Goal: Task Accomplishment & Management: Complete application form

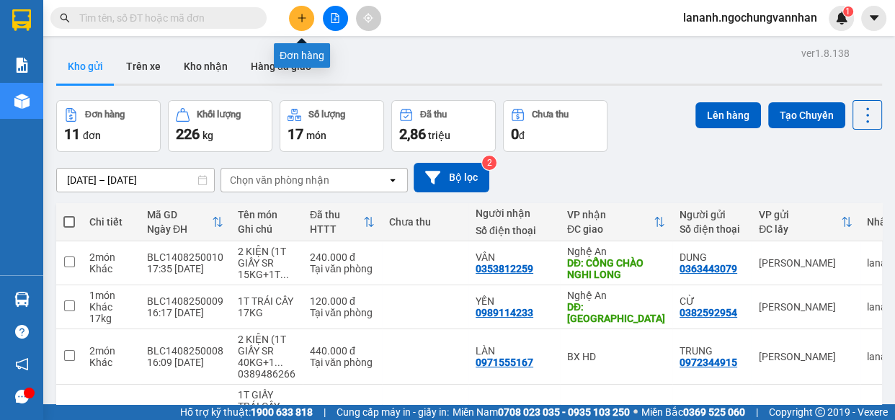
click at [303, 15] on icon "plus" at bounding box center [302, 18] width 10 height 10
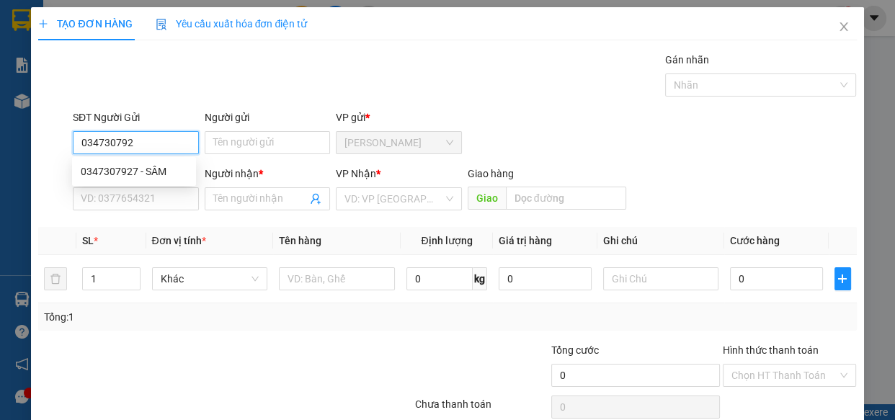
type input "0347307927"
click at [160, 165] on div "0347307927 - SÂM" at bounding box center [134, 172] width 107 height 16
type input "SÂM"
type input "0979916832"
type input "DƯƠNG"
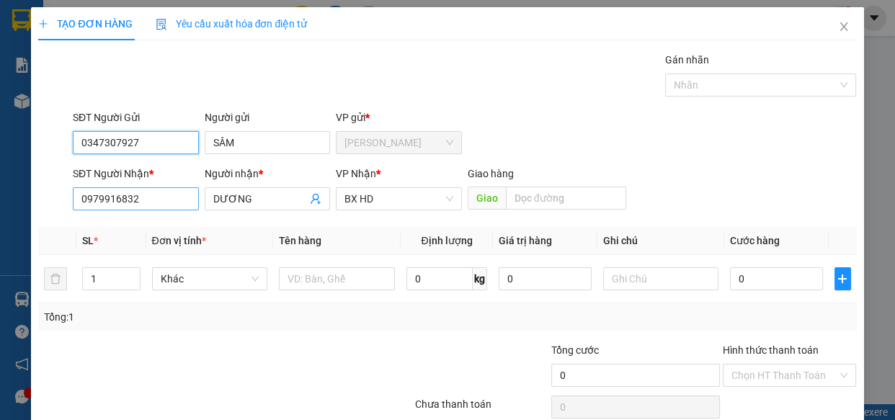
type input "0347307927"
drag, startPoint x: 159, startPoint y: 195, endPoint x: 0, endPoint y: 200, distance: 159.4
click at [0, 200] on div "TẠO ĐƠN HÀNG Yêu cầu xuất hóa đơn điện tử Transit Pickup Surcharge Ids Transit …" at bounding box center [447, 210] width 895 height 420
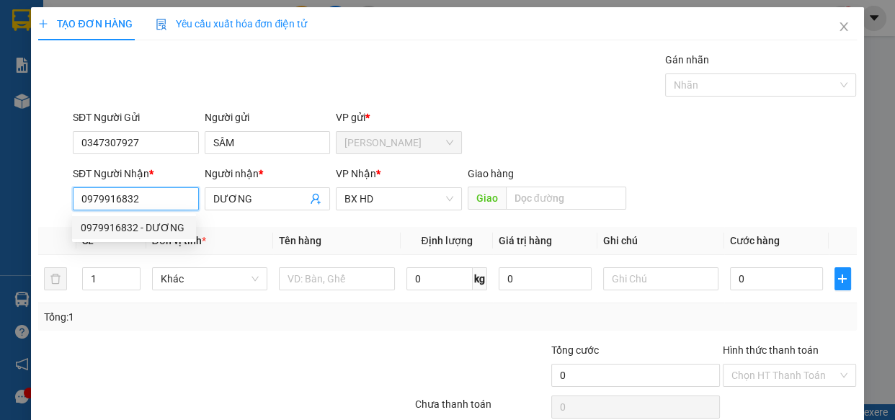
type input "330.000"
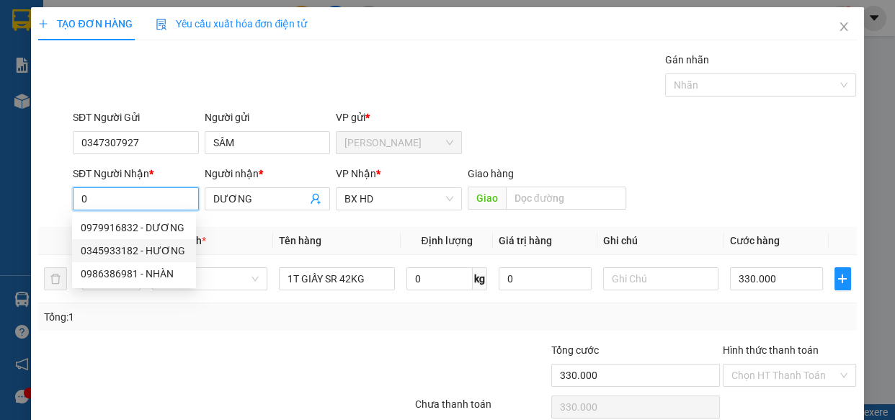
click at [107, 245] on div "0345933182 - HƯƠNG" at bounding box center [134, 251] width 107 height 16
type input "0345933182"
type input "HƯƠNG"
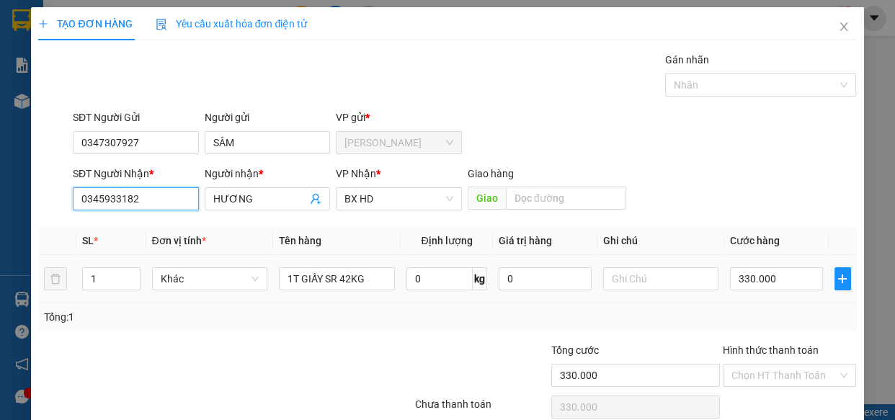
type input "300.000"
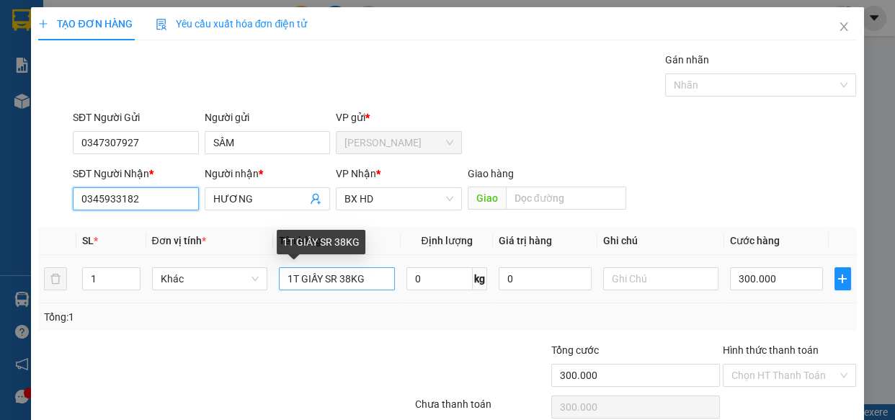
type input "0345933182"
click at [348, 280] on input "1T GIẤY SR 38KG" at bounding box center [337, 278] width 116 height 23
type input "1T GIẤY SR 51KG"
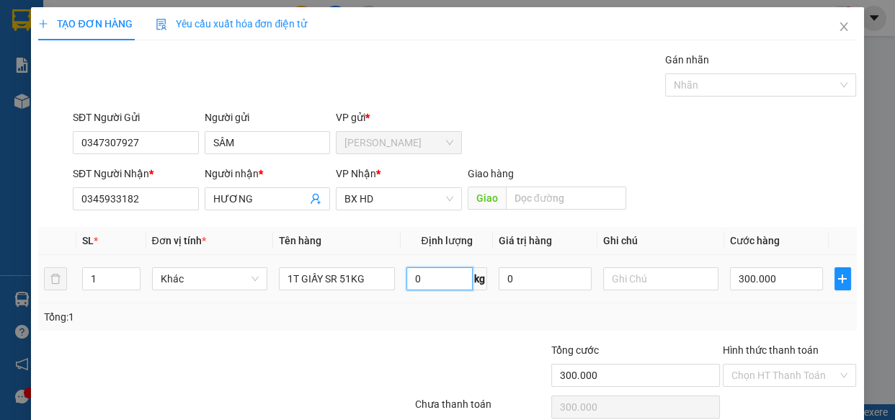
click at [428, 282] on input "0" at bounding box center [439, 278] width 66 height 23
type input "51"
click at [742, 273] on input "300.000" at bounding box center [776, 278] width 93 height 23
type input "4"
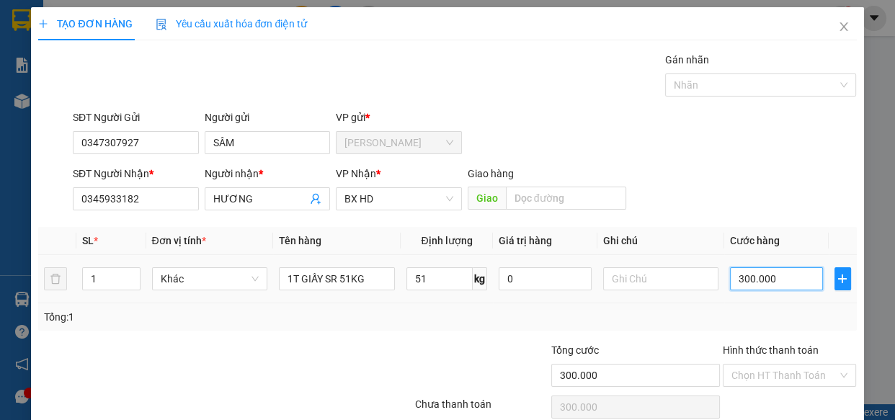
type input "4"
type input "40"
type input "400"
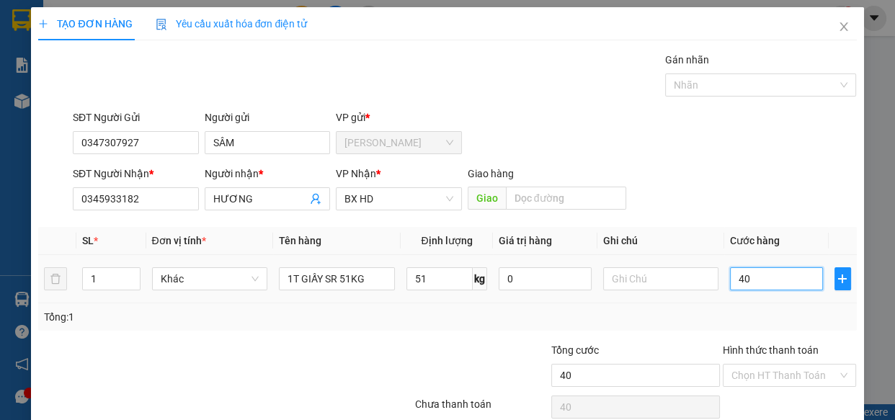
type input "400"
type input "4.000"
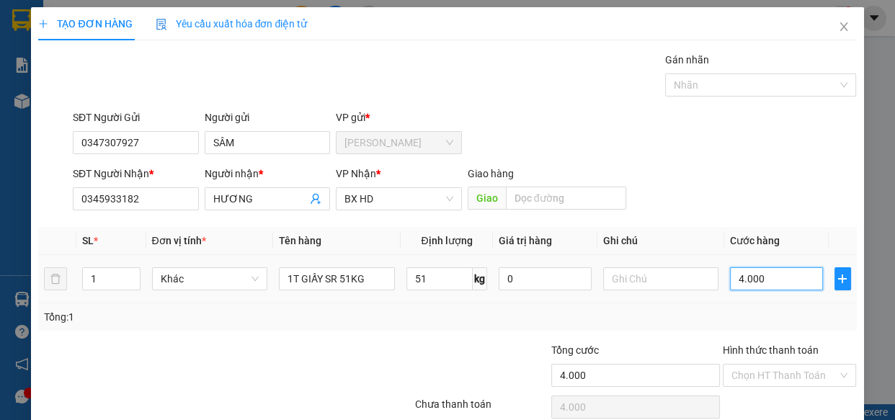
type input "40.000"
type input "400.000"
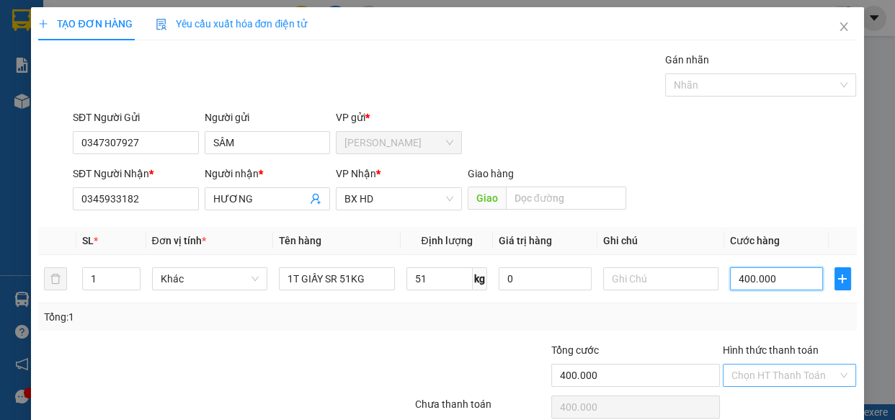
type input "400.000"
click at [773, 375] on input "Hình thức thanh toán" at bounding box center [785, 376] width 107 height 22
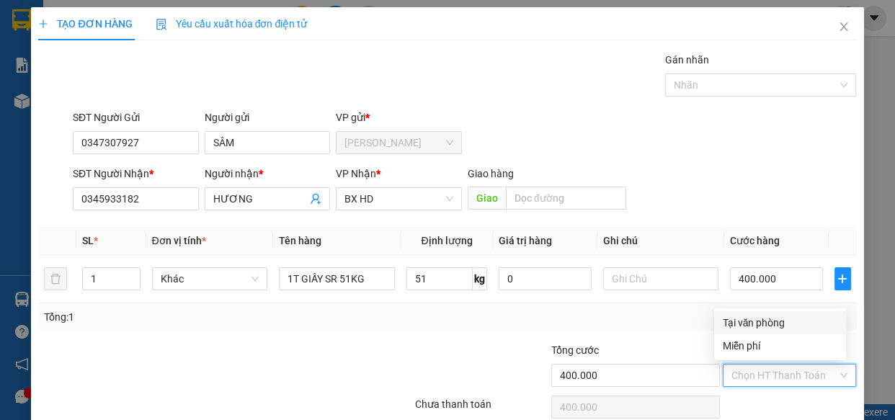
click at [737, 326] on div "Tại văn phòng" at bounding box center [780, 323] width 115 height 16
type input "0"
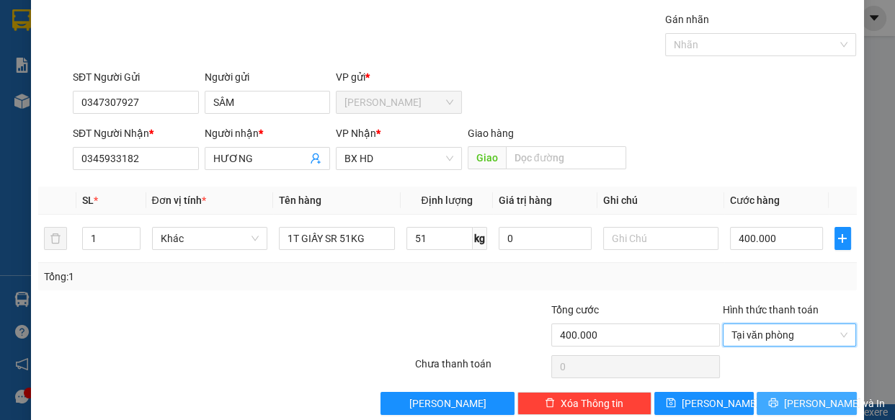
scroll to position [63, 0]
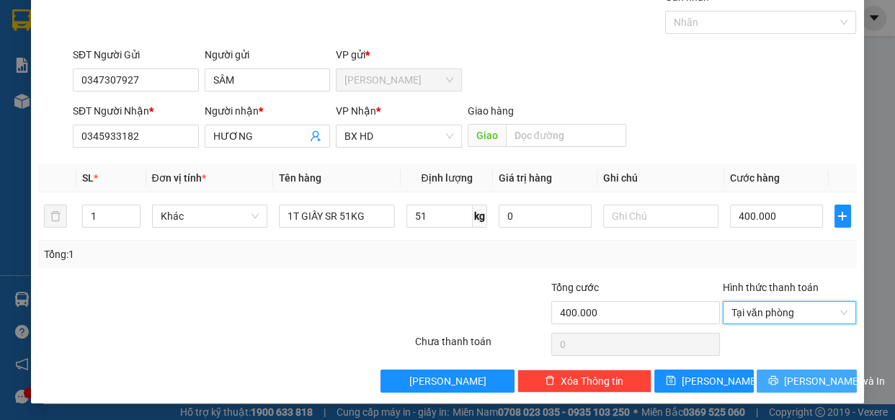
click at [798, 381] on span "[PERSON_NAME] và In" at bounding box center [834, 381] width 101 height 16
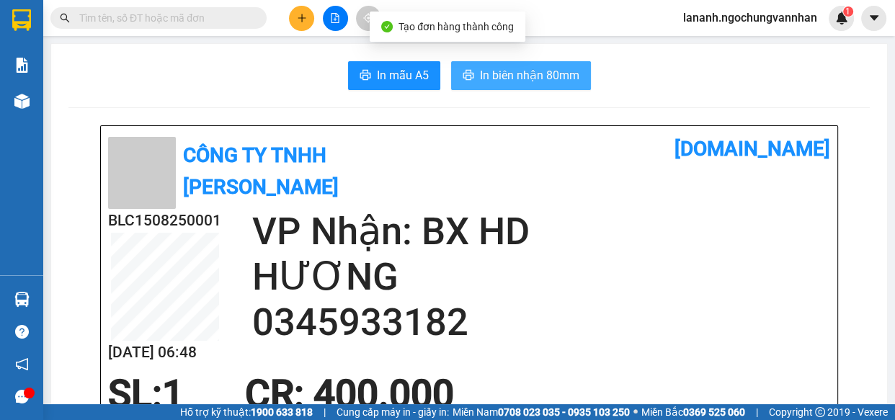
click at [544, 79] on span "In biên nhận 80mm" at bounding box center [529, 75] width 99 height 18
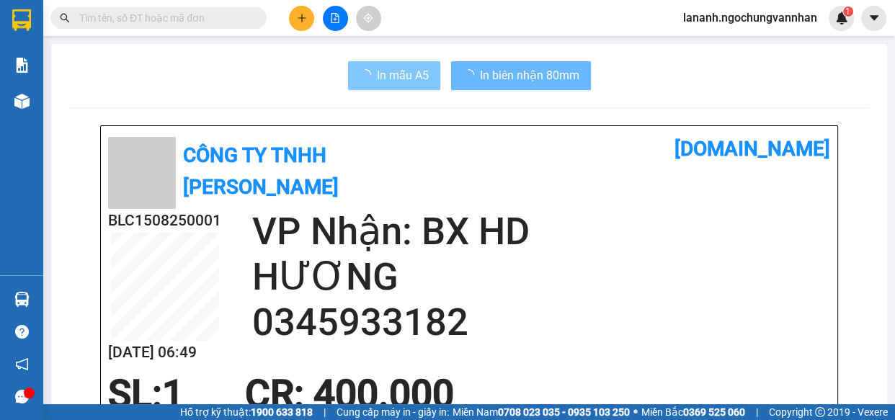
click at [391, 66] on span "In mẫu A5" at bounding box center [403, 75] width 52 height 18
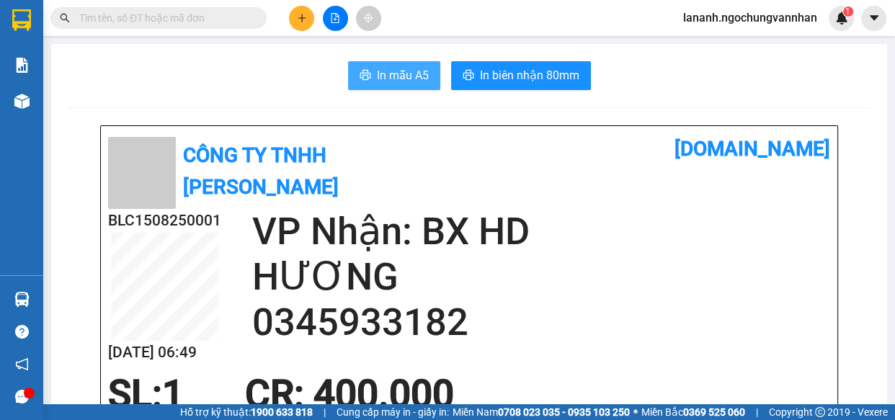
click at [389, 74] on span "In mẫu A5" at bounding box center [403, 75] width 52 height 18
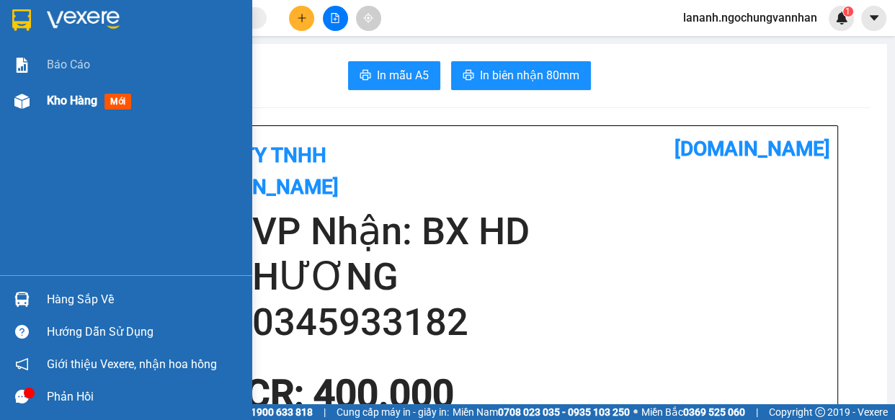
click at [80, 99] on span "Kho hàng" at bounding box center [72, 101] width 50 height 14
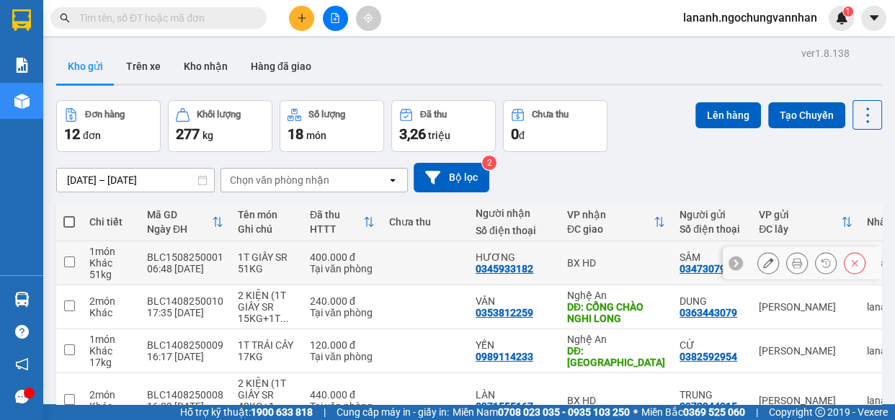
click at [680, 272] on div "0347307927" at bounding box center [709, 269] width 58 height 12
copy div "0347307927"
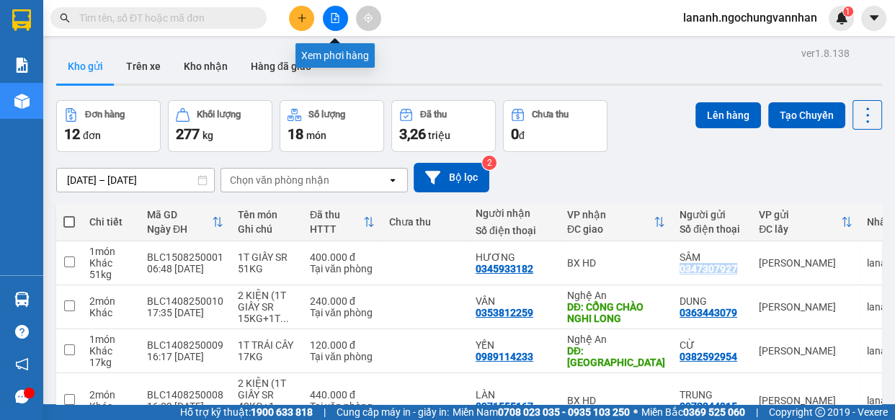
click at [295, 18] on button at bounding box center [301, 18] width 25 height 25
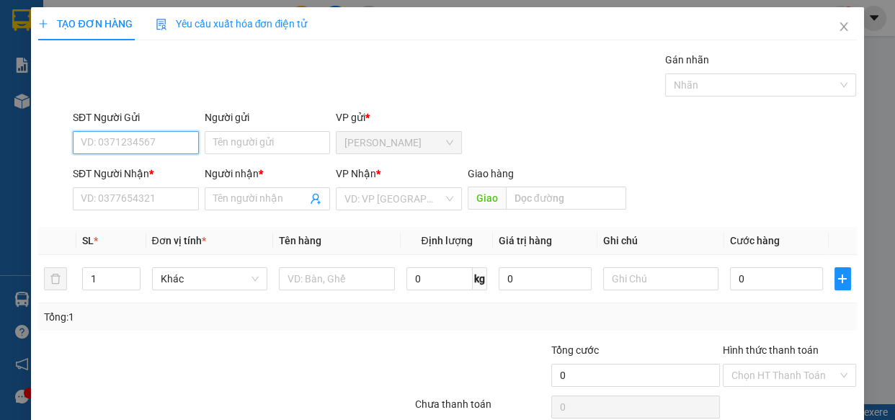
click at [151, 145] on input "SĐT Người Gửi" at bounding box center [136, 142] width 126 height 23
paste input "0347307927"
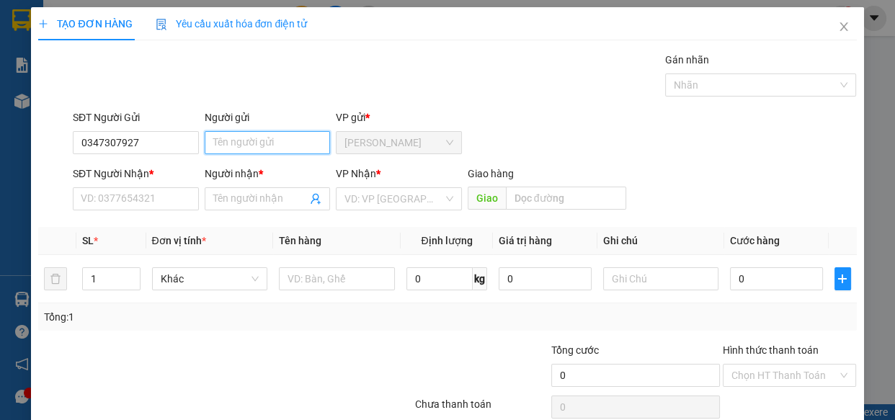
click at [253, 140] on input "Người gửi" at bounding box center [268, 142] width 126 height 23
click at [152, 147] on input "0347307927" at bounding box center [136, 142] width 126 height 23
type input "0347307927"
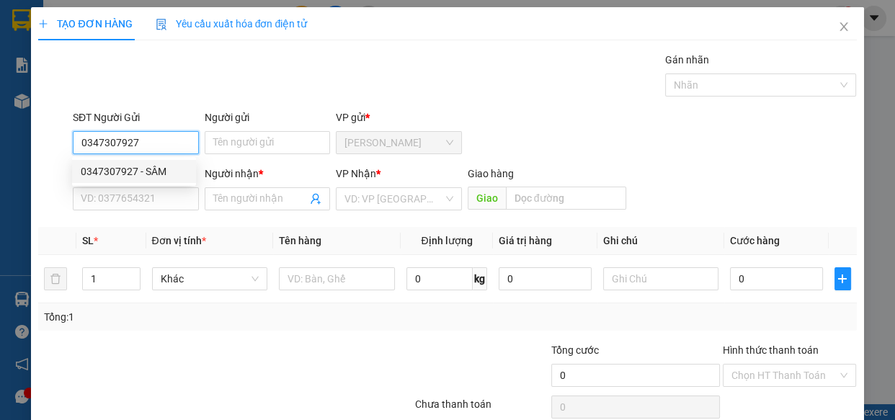
click at [152, 177] on div "0347307927 - SÂM" at bounding box center [134, 172] width 107 height 16
type input "SÂM"
type input "0345933182"
type input "HƯƠNG"
type input "400.000"
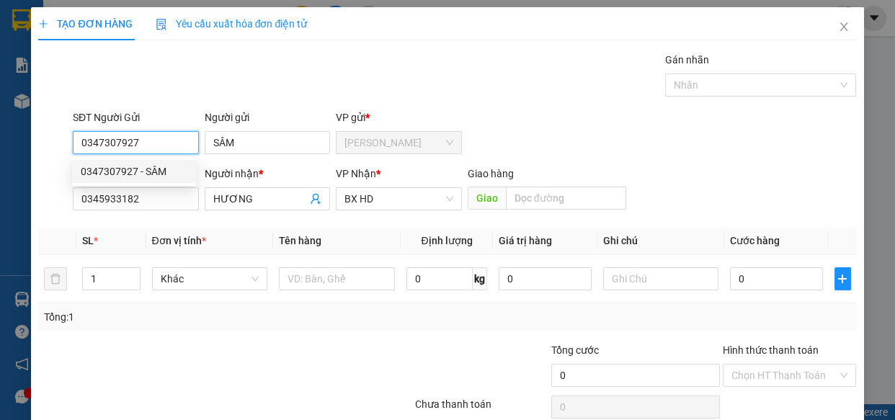
type input "400.000"
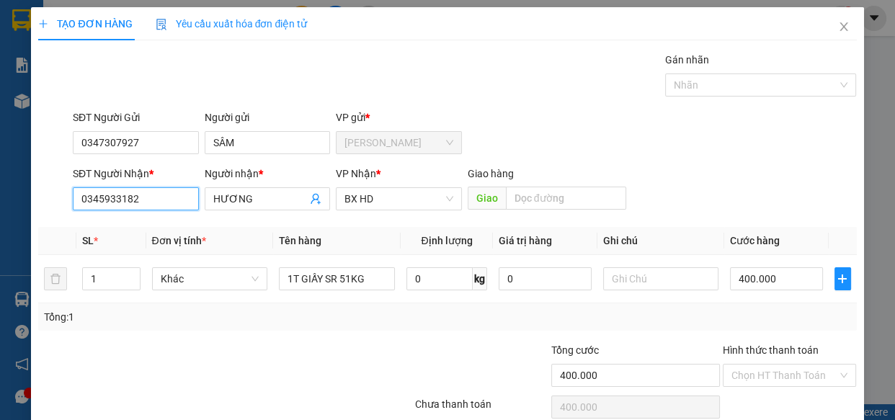
drag, startPoint x: 160, startPoint y: 205, endPoint x: 0, endPoint y: 194, distance: 160.4
click at [0, 194] on div "TẠO ĐƠN HÀNG Yêu cầu xuất hóa đơn điện tử Transit Pickup Surcharge Ids Transit …" at bounding box center [447, 210] width 895 height 420
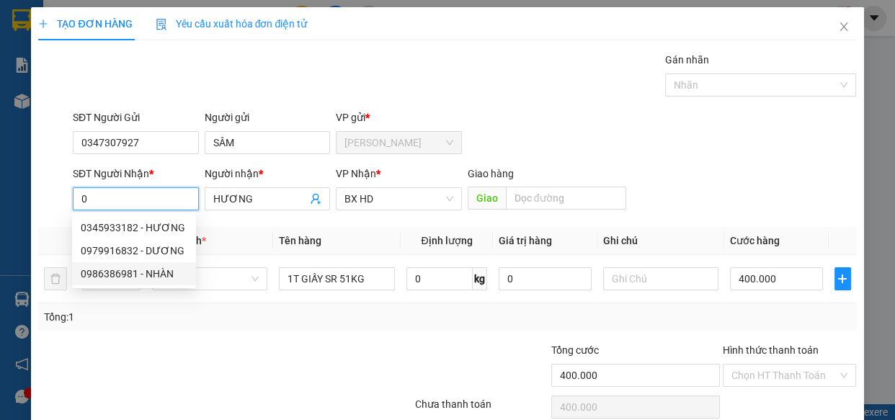
click at [167, 276] on div "0986386981 - NHÀN" at bounding box center [134, 274] width 107 height 16
type input "0986386981"
type input "NHÀN"
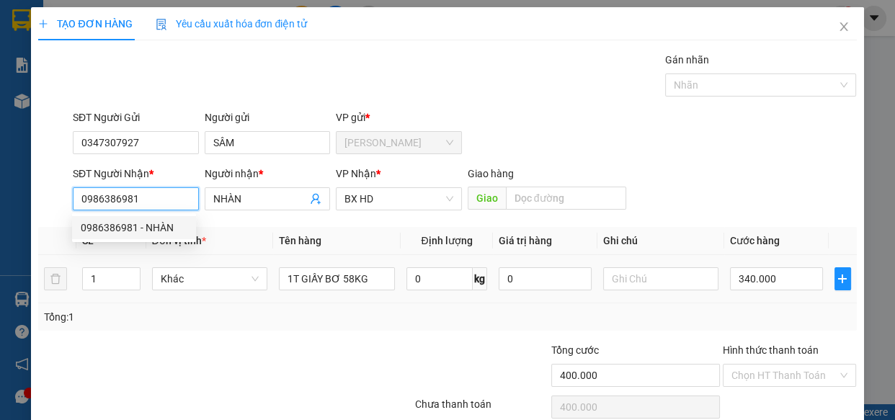
type input "340.000"
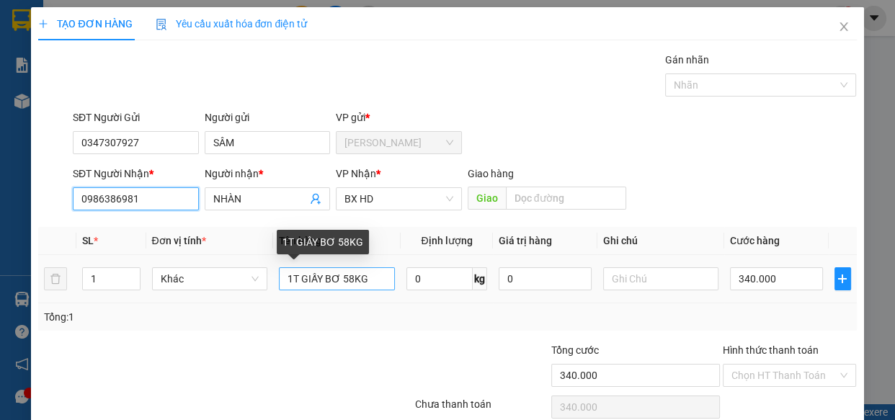
type input "0986386981"
click at [347, 280] on input "1T GIẤY BƠ 58KG" at bounding box center [337, 278] width 116 height 23
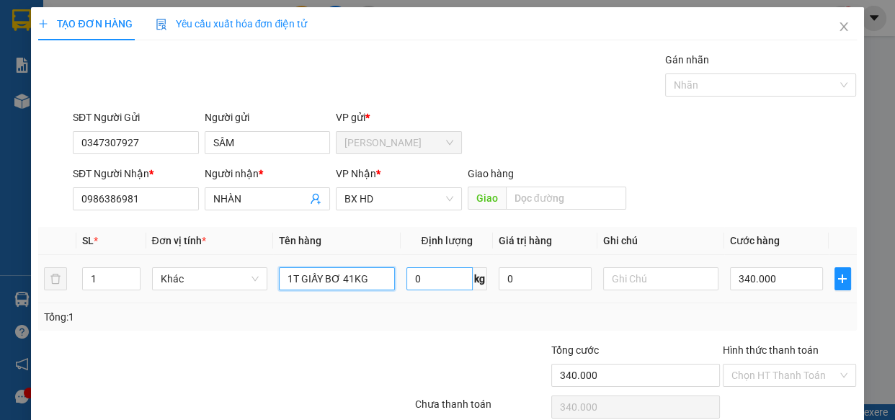
type input "1T GIẤY BƠ 41KG"
click at [437, 283] on input "0" at bounding box center [439, 278] width 66 height 23
type input "41"
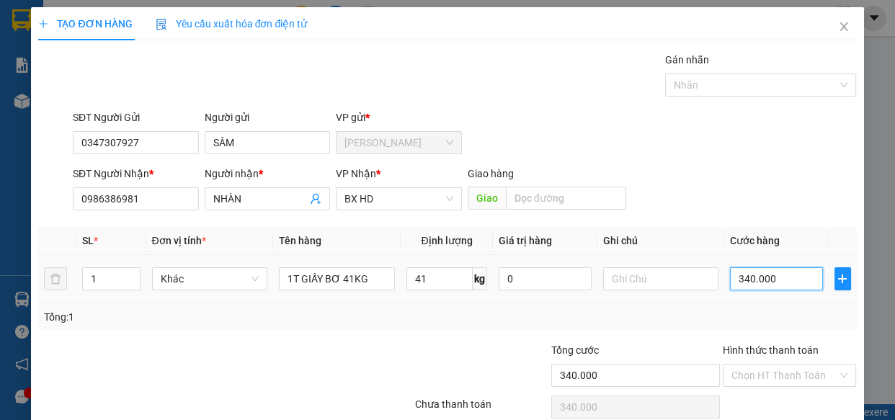
click at [734, 281] on input "340.000" at bounding box center [776, 278] width 93 height 23
type input "3"
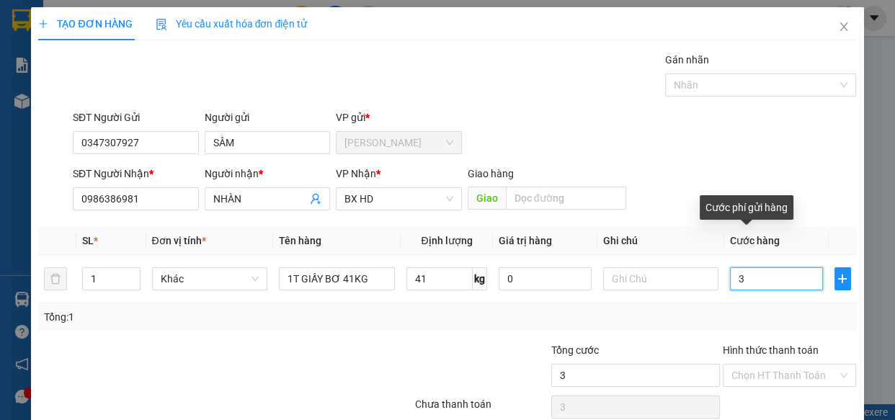
type input "32"
type input "320"
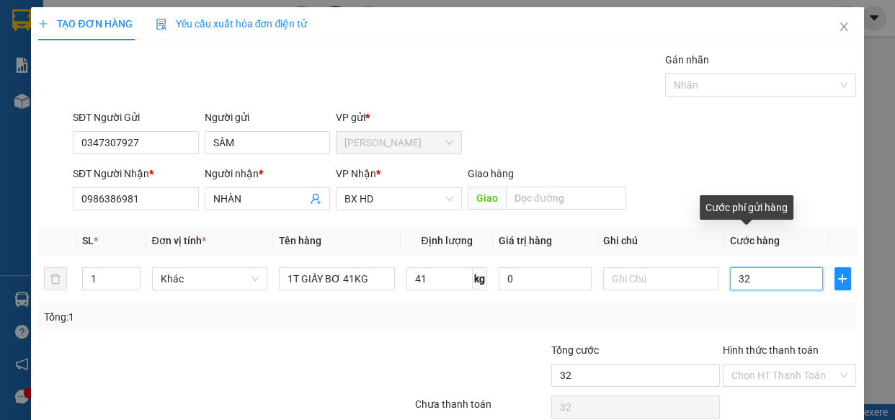
type input "320"
type input "3.200"
type input "32.000"
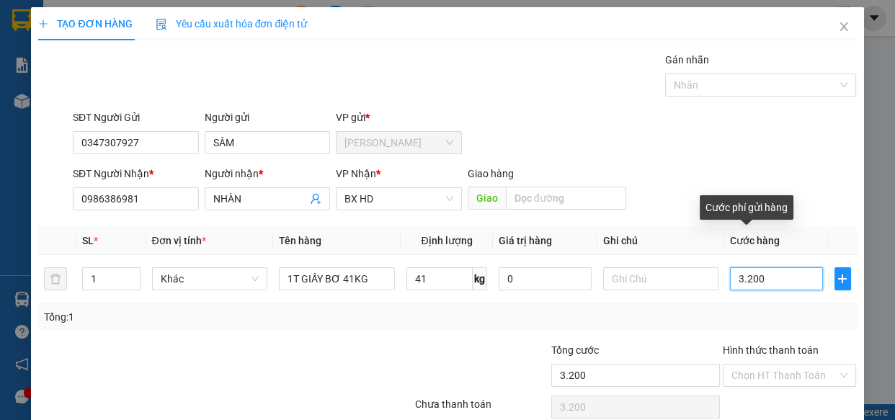
type input "32.000"
type input "320.000"
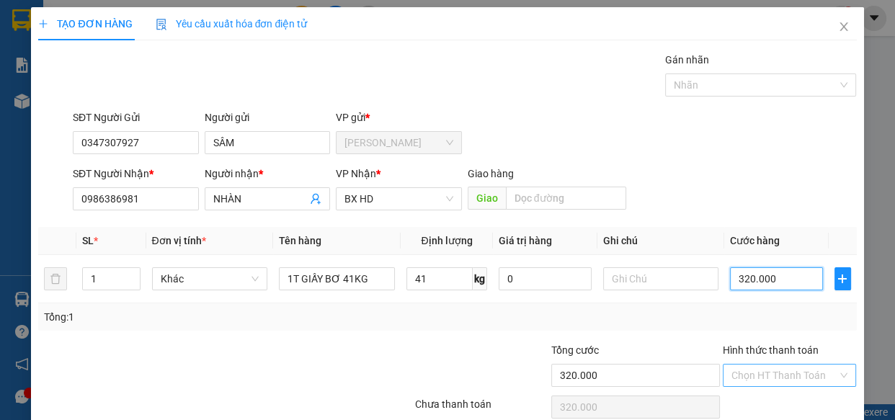
type input "320.000"
click at [766, 368] on input "Hình thức thanh toán" at bounding box center [785, 376] width 107 height 22
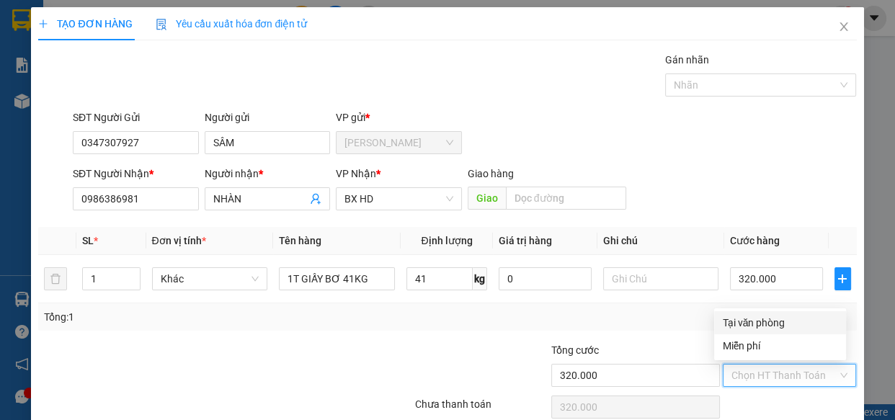
click at [735, 327] on div "Tại văn phòng" at bounding box center [780, 323] width 115 height 16
type input "0"
click at [283, 370] on div at bounding box center [345, 367] width 137 height 50
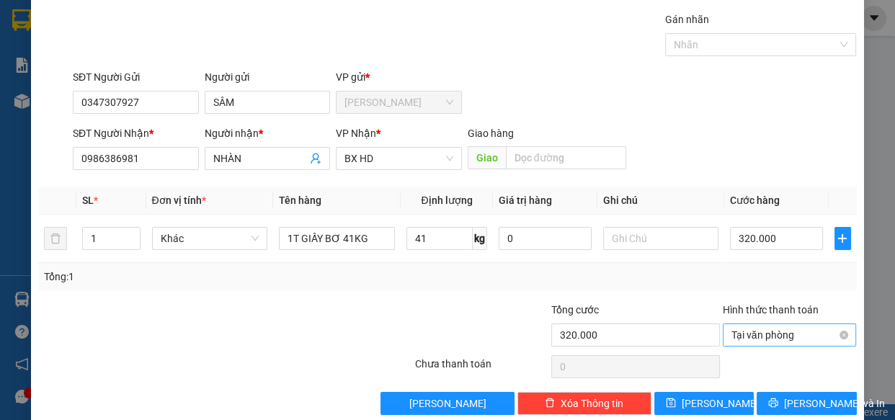
scroll to position [63, 0]
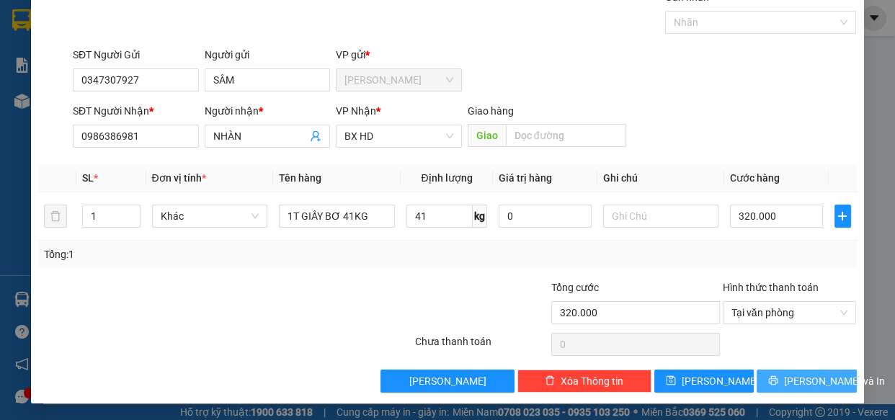
click at [800, 385] on span "[PERSON_NAME] và In" at bounding box center [834, 381] width 101 height 16
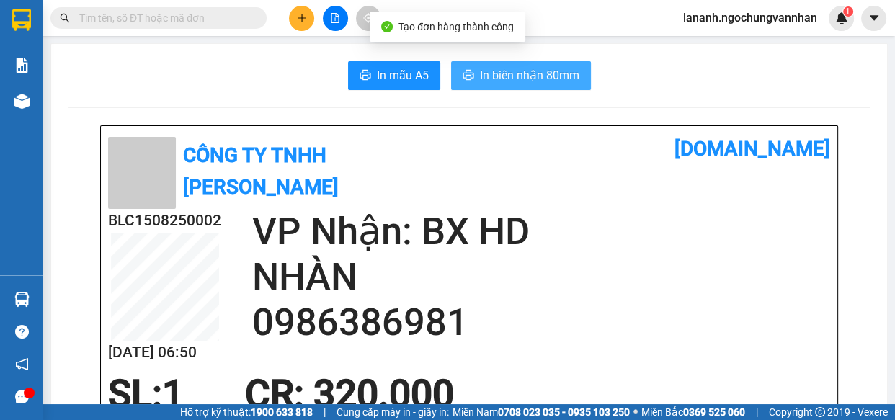
click at [530, 69] on span "In biên nhận 80mm" at bounding box center [529, 75] width 99 height 18
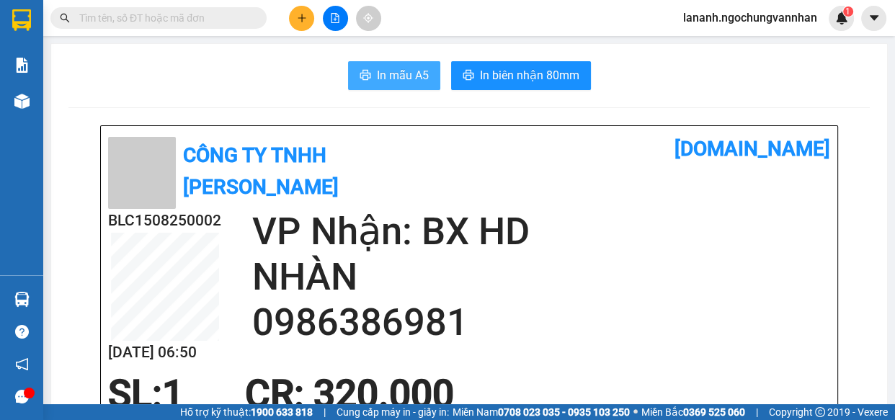
click at [406, 74] on span "In mẫu A5" at bounding box center [403, 75] width 52 height 18
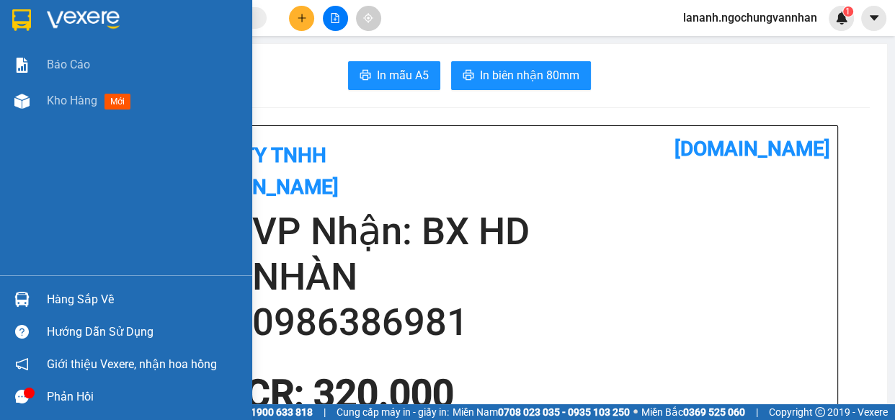
drag, startPoint x: 29, startPoint y: 112, endPoint x: 61, endPoint y: 4, distance: 112.7
click at [29, 112] on div at bounding box center [21, 101] width 25 height 25
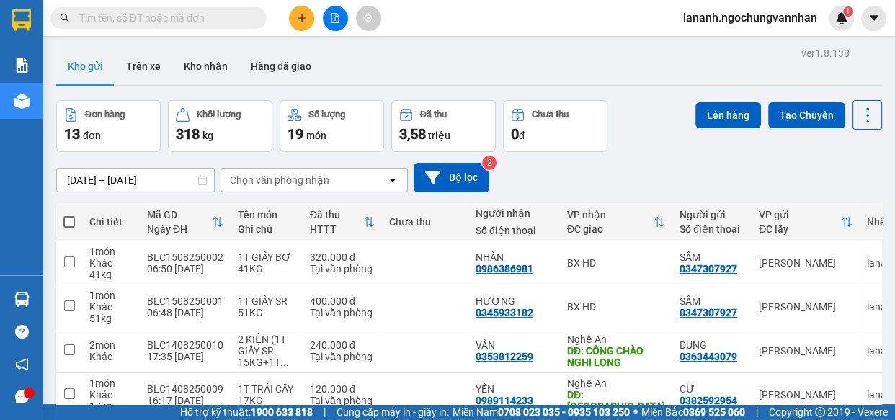
click at [652, 169] on div "[DATE] – [DATE] Press the down arrow key to interact with the calendar and sele…" at bounding box center [469, 178] width 826 height 30
click at [301, 15] on icon "plus" at bounding box center [302, 18] width 10 height 10
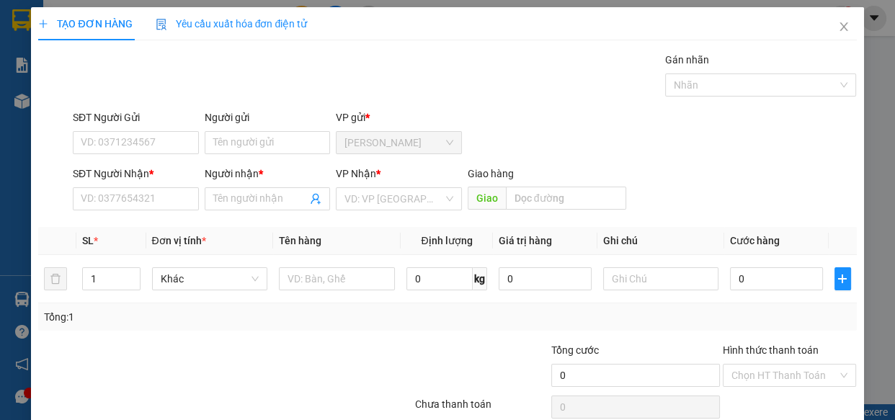
drag, startPoint x: 329, startPoint y: 348, endPoint x: 210, endPoint y: 46, distance: 324.3
click at [328, 348] on div at bounding box center [345, 367] width 137 height 50
click at [108, 151] on input "SĐT Người Gửi" at bounding box center [136, 142] width 126 height 23
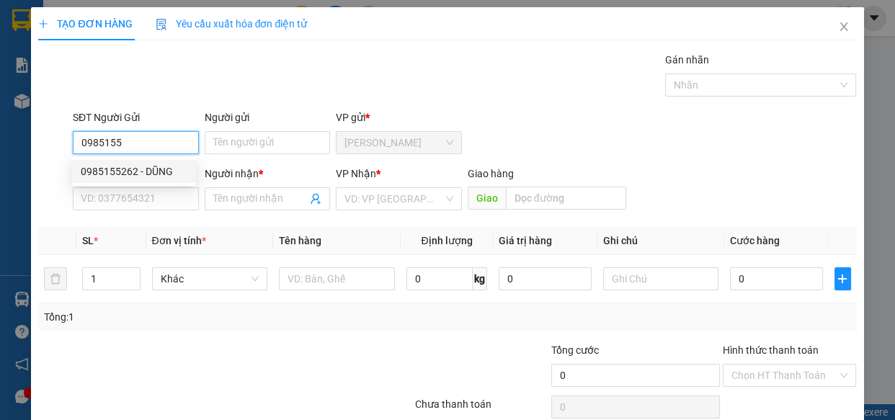
click at [151, 164] on div "0985155262 - DŨNG" at bounding box center [134, 172] width 107 height 16
type input "0985155262"
type input "DŨNG"
type input "0383915606"
type input "[PERSON_NAME]"
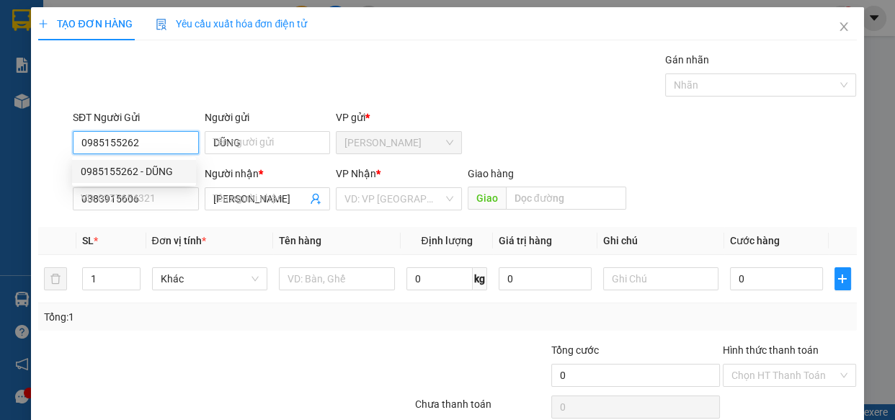
type input "450.000"
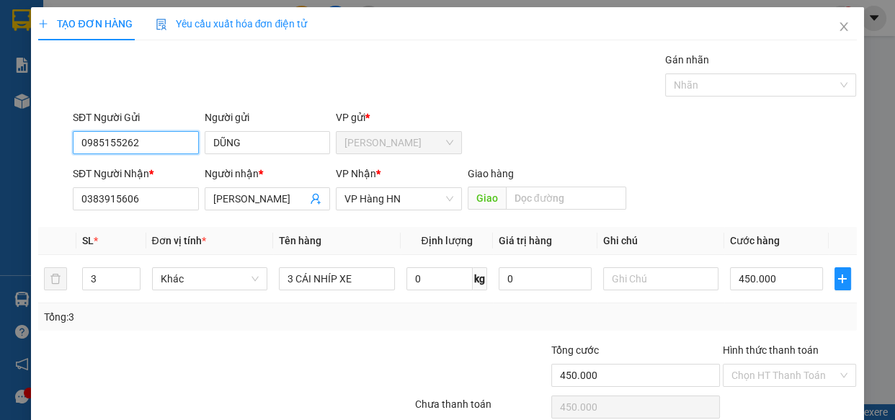
type input "0985155262"
drag, startPoint x: 130, startPoint y: 217, endPoint x: 114, endPoint y: 221, distance: 16.4
click at [117, 221] on div "Transit Pickup Surcharge Ids Transit Deliver Surcharge Ids Transit Deliver Surc…" at bounding box center [447, 254] width 818 height 404
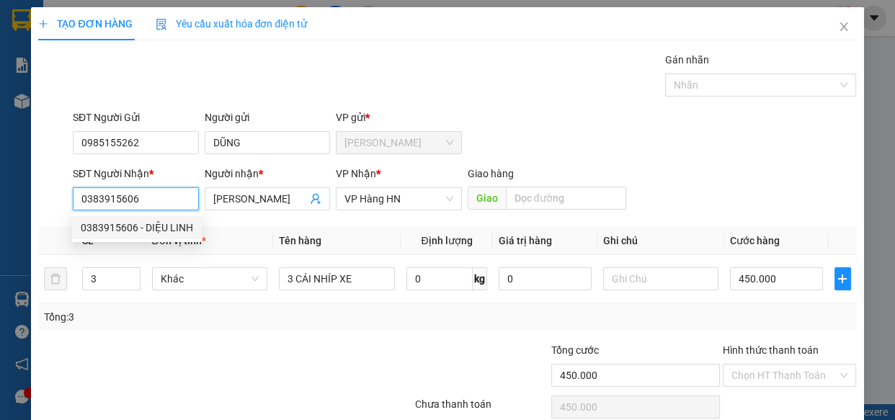
click at [161, 199] on input "0383915606" at bounding box center [136, 198] width 126 height 23
drag, startPoint x: 144, startPoint y: 205, endPoint x: 40, endPoint y: 233, distance: 108.2
click at [40, 233] on div "Transit Pickup Surcharge Ids Transit Deliver Surcharge Ids Transit Deliver Surc…" at bounding box center [447, 254] width 818 height 404
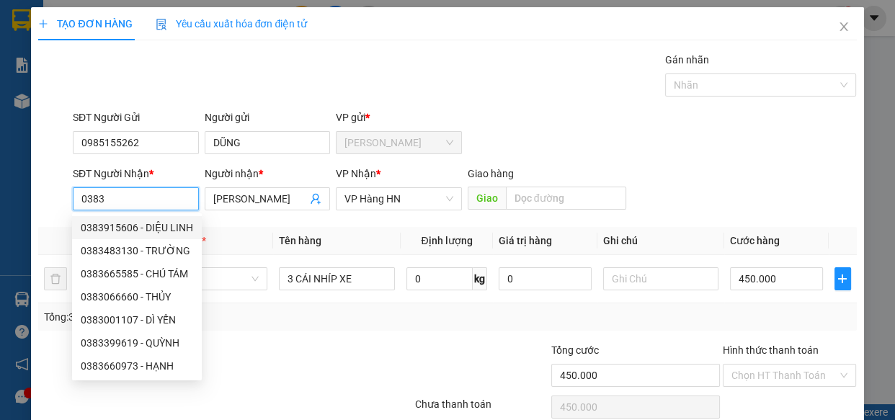
click at [173, 228] on div "0383915606 - DIỆU LINH" at bounding box center [137, 228] width 112 height 16
type input "0383915606"
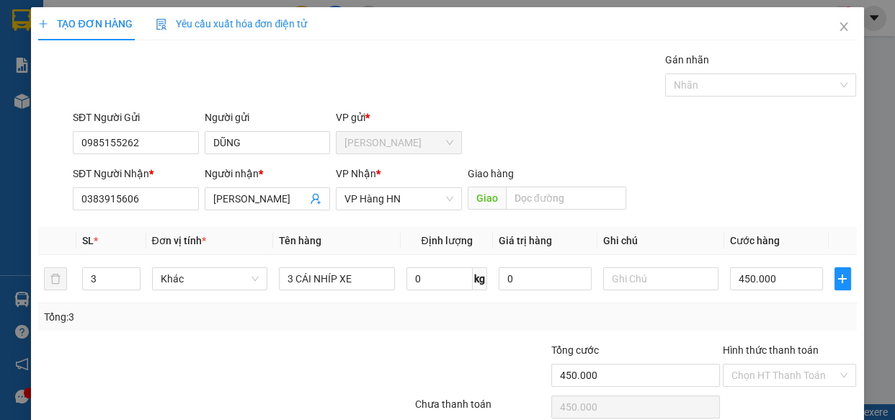
click at [241, 349] on div at bounding box center [156, 367] width 239 height 50
drag, startPoint x: 100, startPoint y: 274, endPoint x: 72, endPoint y: 274, distance: 28.1
click at [72, 274] on tr "3 Khác 3 CÁI NHÍP XE 0 kg 0 450.000" at bounding box center [447, 279] width 818 height 48
type input "2"
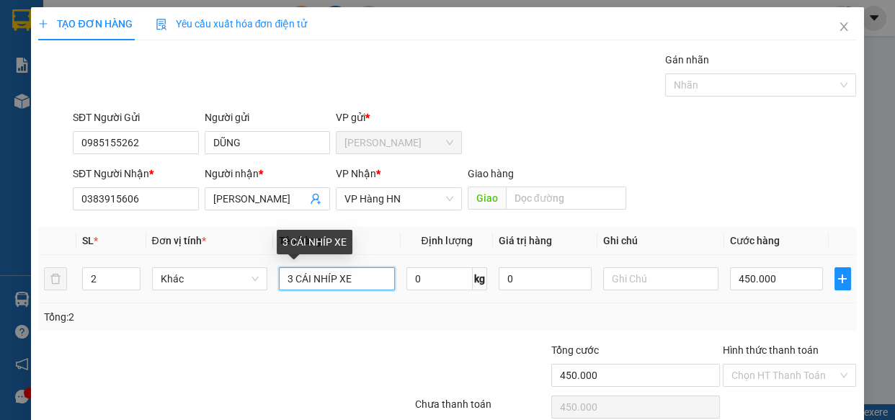
drag, startPoint x: 358, startPoint y: 285, endPoint x: 127, endPoint y: 290, distance: 231.4
click at [127, 290] on tr "2 Khác 3 CÁI NHÍP XE 0 kg 0 450.000" at bounding box center [447, 279] width 818 height 48
type input "2T GIẤY SR 60KG"
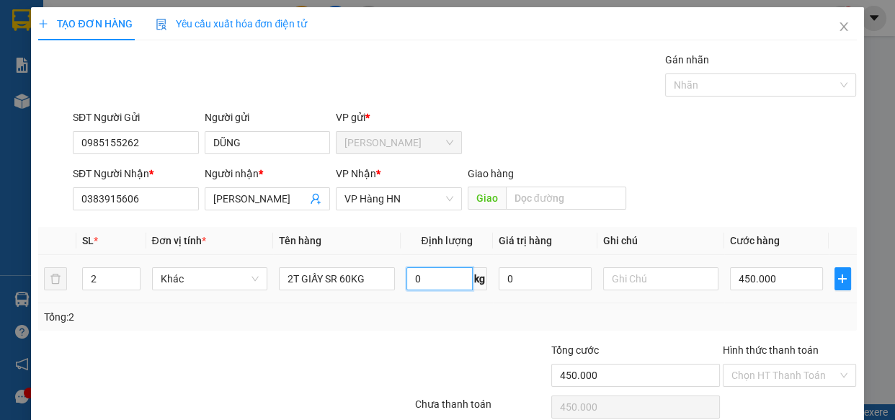
click at [447, 288] on input "0" at bounding box center [439, 278] width 66 height 23
type input "60"
click at [744, 280] on input "450.000" at bounding box center [776, 278] width 93 height 23
type input "4"
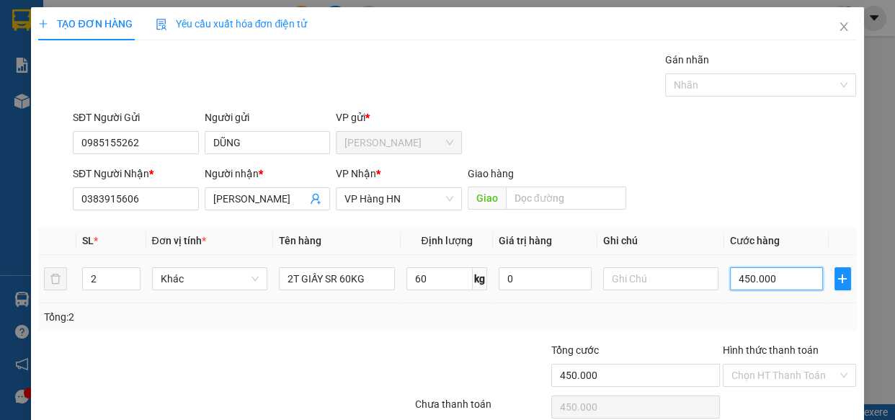
type input "4"
type input "48"
type input "480"
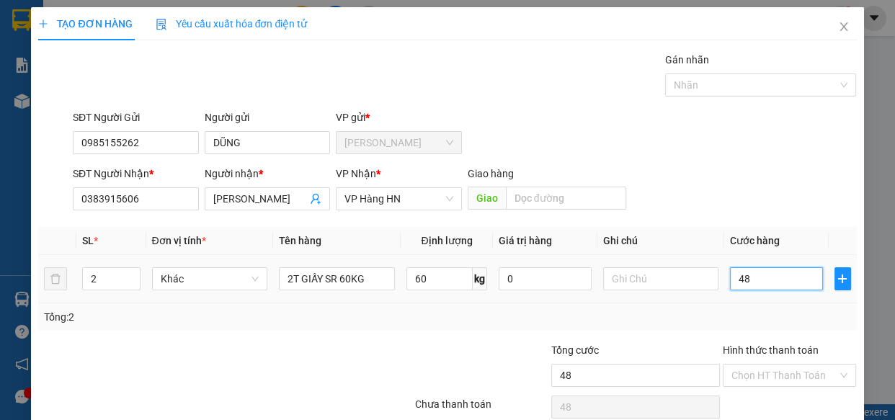
type input "480"
type input "4.800"
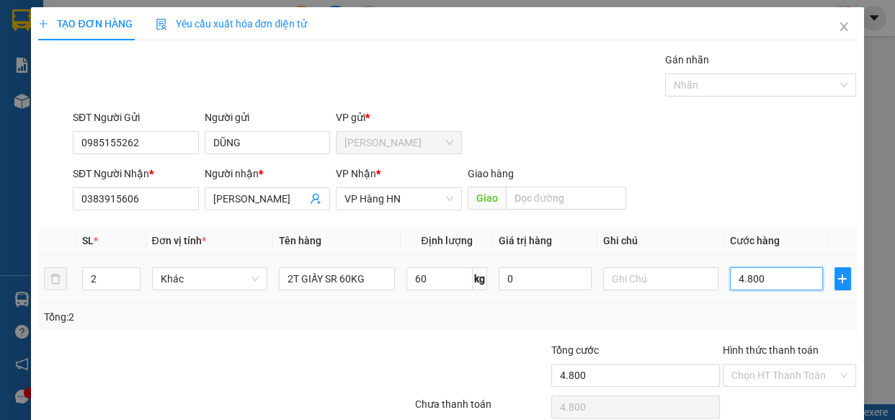
type input "48.000"
type input "480.000"
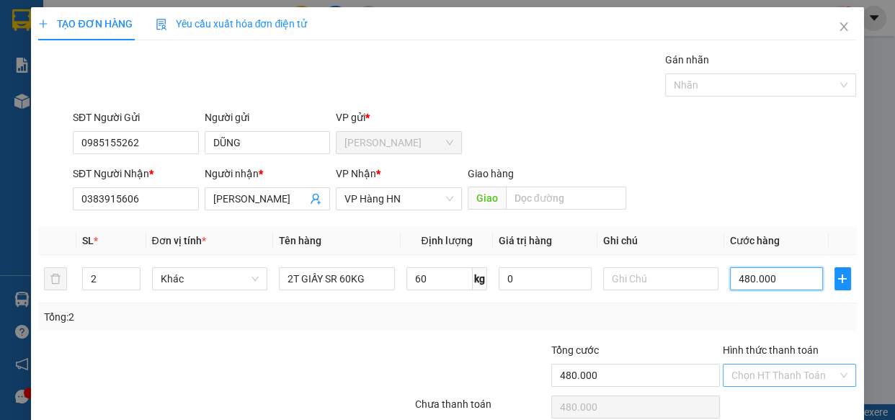
type input "480.000"
drag, startPoint x: 766, startPoint y: 310, endPoint x: 742, endPoint y: 329, distance: 30.7
click at [765, 365] on input "Hình thức thanh toán" at bounding box center [785, 376] width 107 height 22
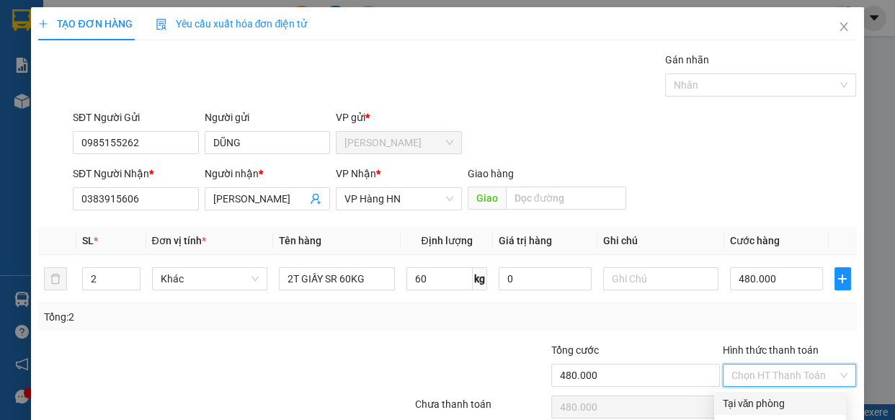
drag, startPoint x: 747, startPoint y: 341, endPoint x: 768, endPoint y: 365, distance: 32.7
click at [747, 396] on div "Tại văn phòng" at bounding box center [780, 404] width 115 height 16
type input "0"
drag, startPoint x: 791, startPoint y: 382, endPoint x: 784, endPoint y: 386, distance: 8.1
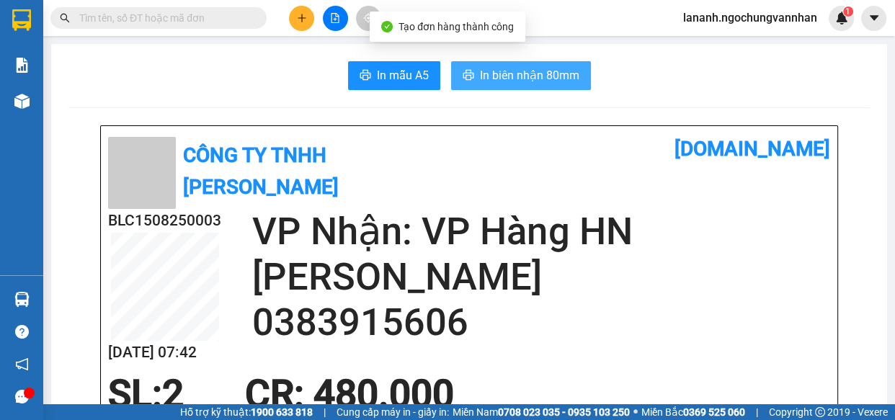
click at [494, 79] on span "In biên nhận 80mm" at bounding box center [529, 75] width 99 height 18
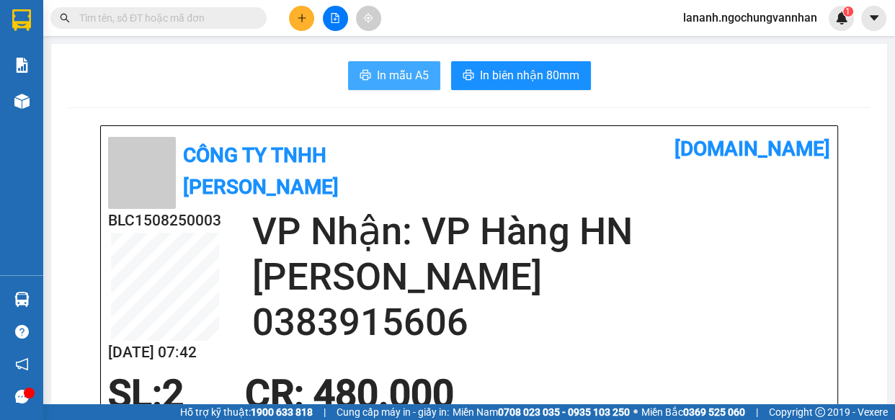
drag, startPoint x: 401, startPoint y: 86, endPoint x: 396, endPoint y: 72, distance: 14.4
click at [401, 84] on button "In mẫu A5" at bounding box center [394, 75] width 92 height 29
click at [396, 72] on span "In mẫu A5" at bounding box center [403, 75] width 52 height 18
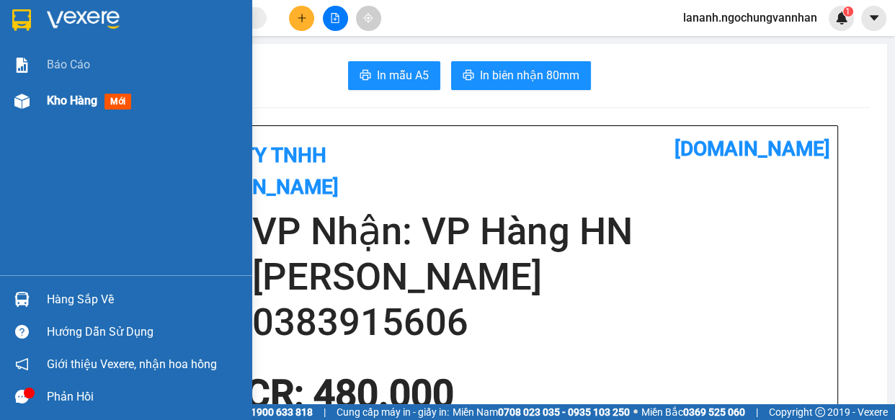
click at [27, 99] on img at bounding box center [21, 101] width 15 height 15
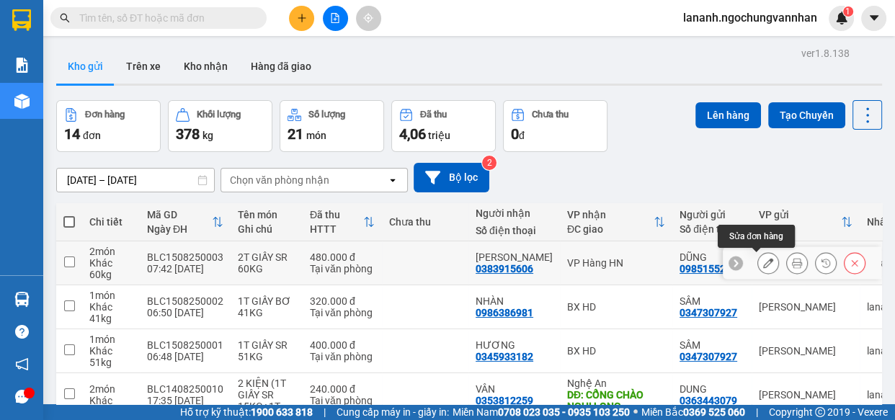
click at [763, 259] on icon at bounding box center [768, 263] width 10 height 10
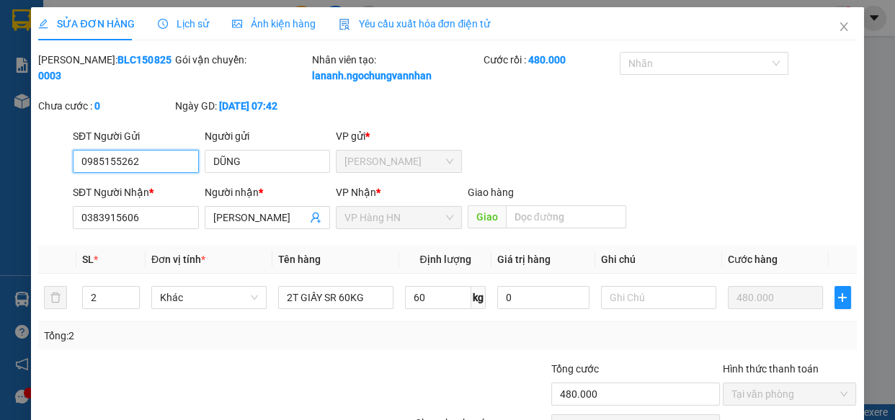
click at [0, 81] on div "SỬA ĐƠN HÀNG Lịch sử Ảnh kiện hàng Yêu cầu xuất hóa đơn điện tử Total Paid Fee …" at bounding box center [447, 210] width 895 height 420
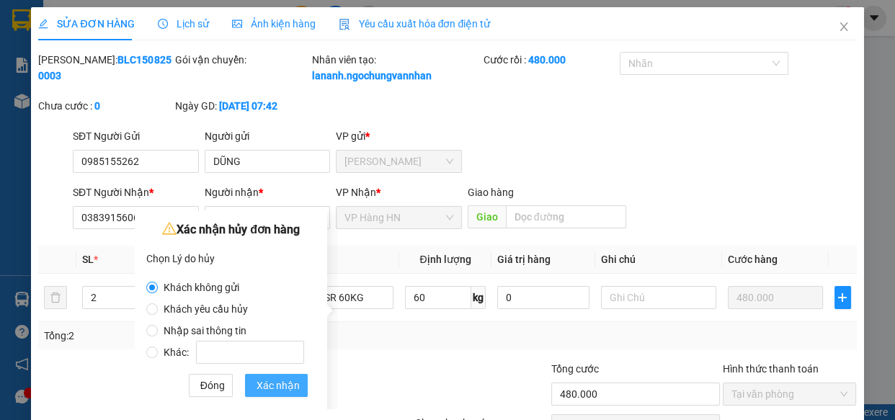
drag, startPoint x: 277, startPoint y: 386, endPoint x: 285, endPoint y: 377, distance: 12.3
click at [277, 386] on span "Xác nhận" at bounding box center [278, 386] width 43 height 16
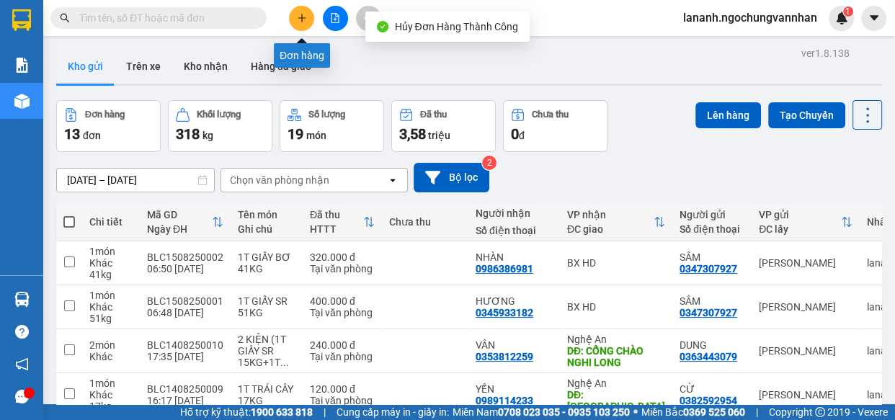
click at [303, 21] on icon "plus" at bounding box center [302, 18] width 10 height 10
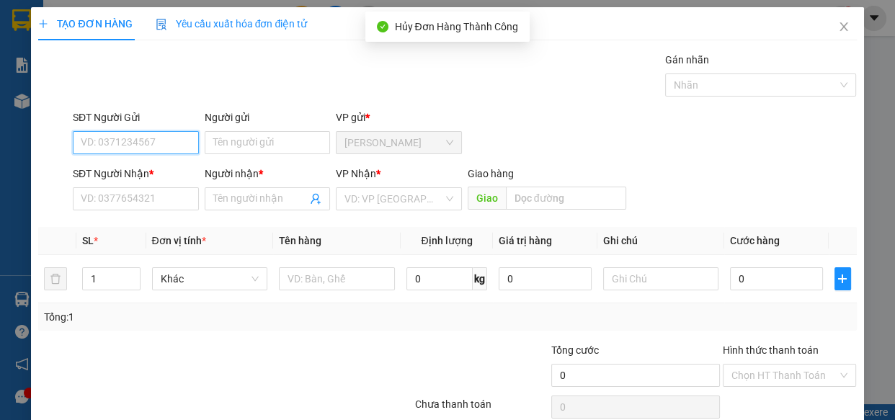
click at [180, 140] on input "SĐT Người Gửi" at bounding box center [136, 142] width 126 height 23
paste input "0985155262"
type input "0985155262"
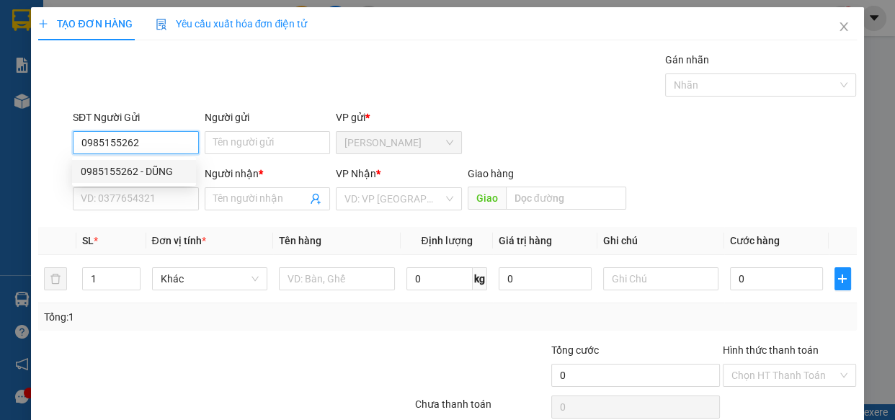
click at [156, 166] on div "0985155262 - DŨNG" at bounding box center [134, 172] width 107 height 16
type input "DŨNG"
type input "0383915606"
type input "[PERSON_NAME]"
type input "450.000"
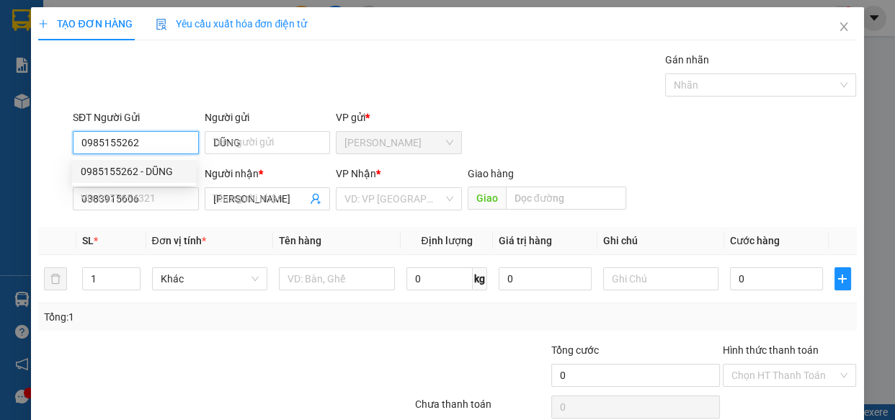
type input "450.000"
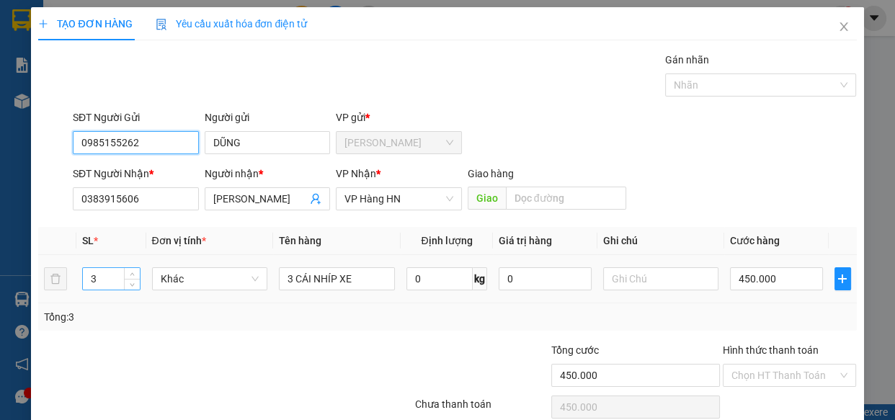
type input "0985155262"
click at [55, 283] on tr "3 Khác 3 CÁI NHÍP XE 0 kg 0 450.000" at bounding box center [447, 279] width 818 height 48
type input "2"
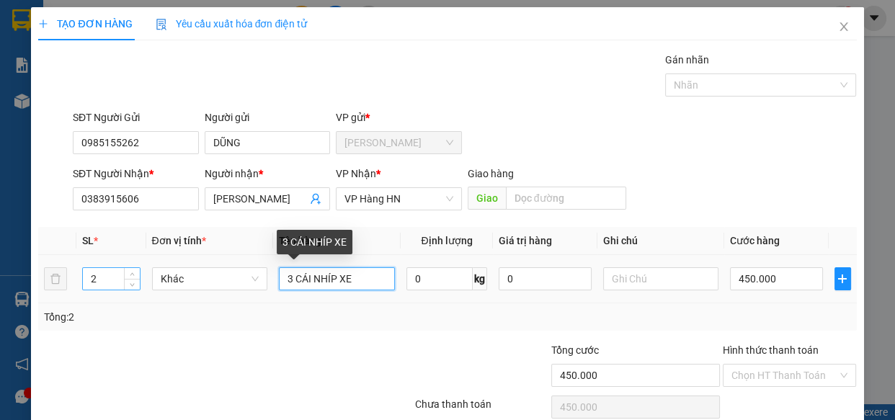
drag, startPoint x: 241, startPoint y: 280, endPoint x: 120, endPoint y: 280, distance: 121.1
click at [129, 280] on tr "2 Khác 3 CÁI NHÍP XE 0 kg 0 450.000" at bounding box center [447, 279] width 818 height 48
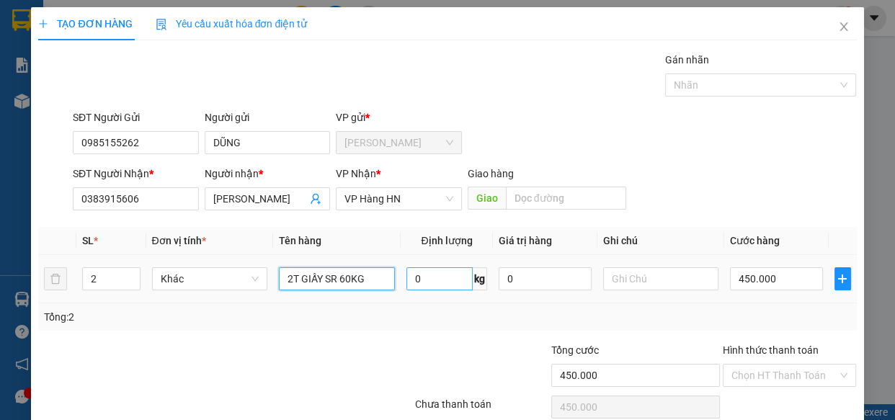
type input "2T GIẤY SR 60KG"
click at [435, 274] on input "0" at bounding box center [439, 278] width 66 height 23
type input "60"
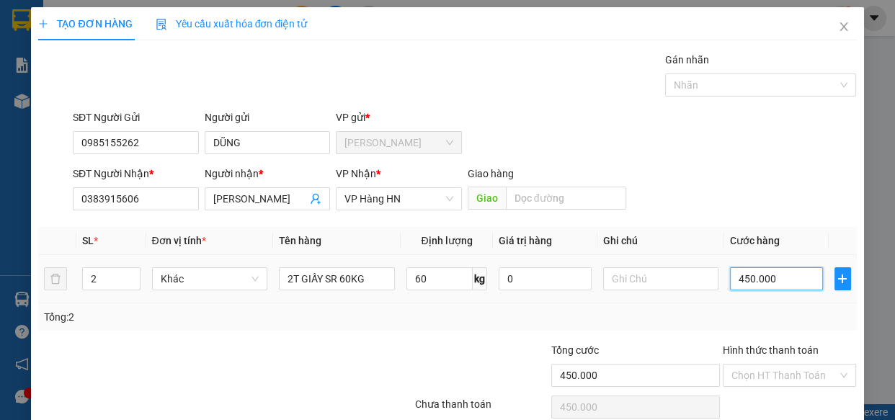
click at [738, 284] on input "450.000" at bounding box center [776, 278] width 93 height 23
type input "4"
type input "48"
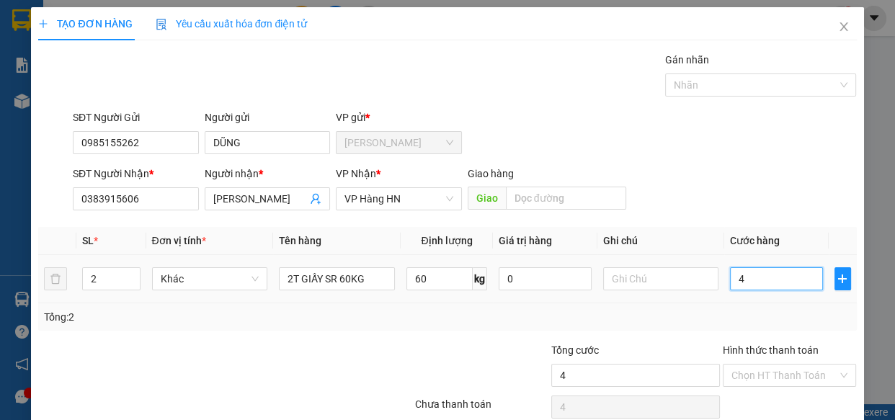
type input "48"
type input "480"
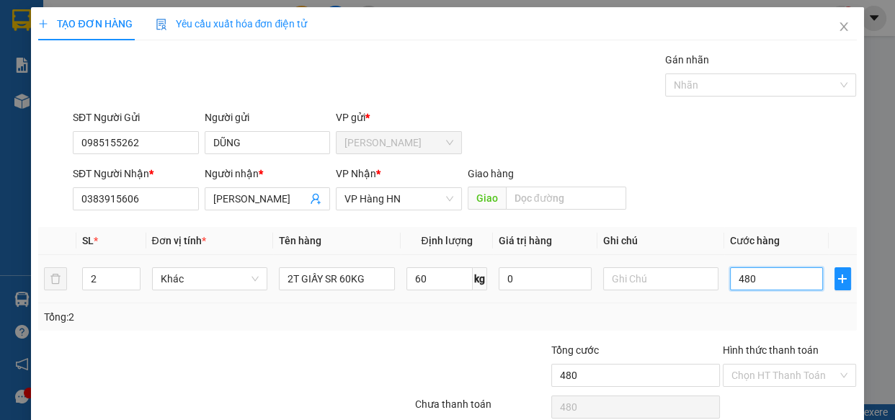
type input "4.800"
type input "48.000"
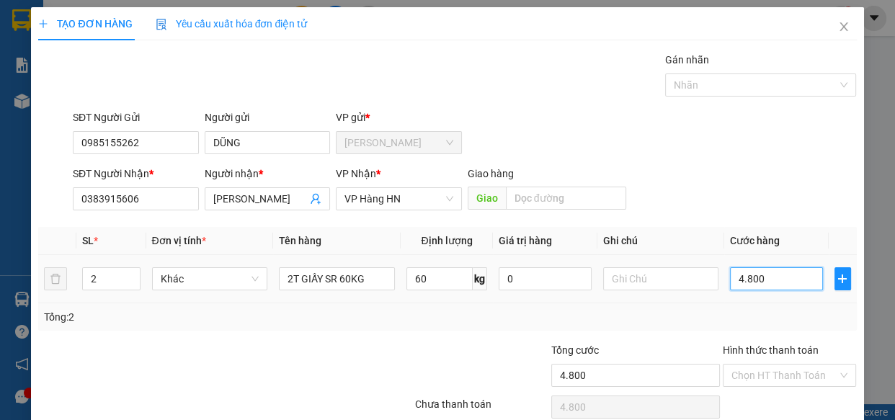
type input "48.000"
type input "480.000"
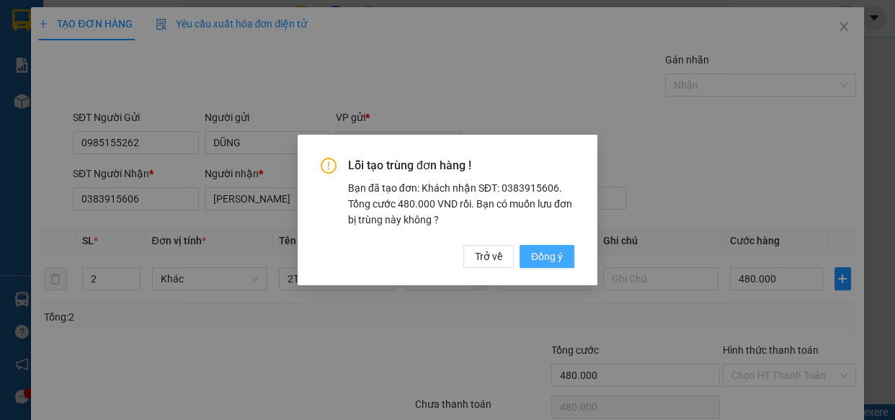
click at [538, 259] on span "Đồng ý" at bounding box center [547, 257] width 32 height 16
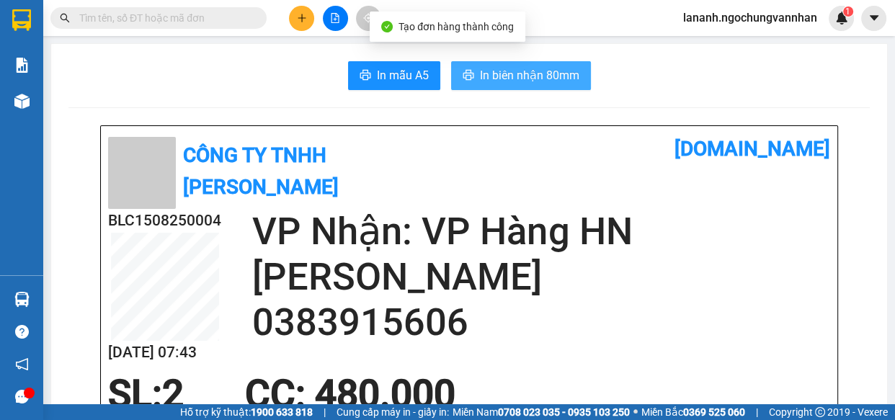
click at [507, 68] on span "In biên nhận 80mm" at bounding box center [529, 75] width 99 height 18
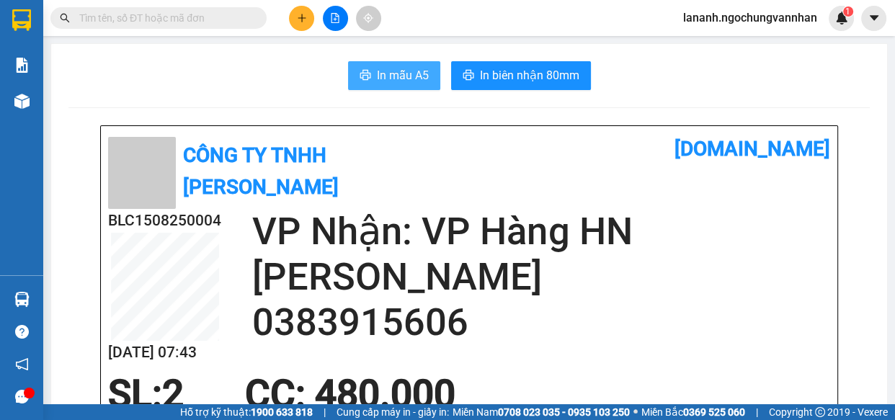
click at [383, 81] on span "In mẫu A5" at bounding box center [403, 75] width 52 height 18
click at [298, 22] on icon "plus" at bounding box center [302, 18] width 10 height 10
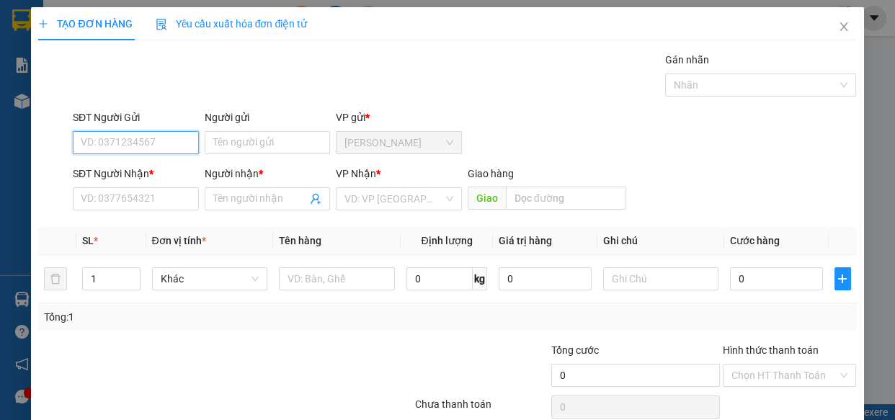
click at [141, 145] on input "SĐT Người Gửi" at bounding box center [136, 142] width 126 height 23
paste input "0985178826"
type input "0985178826"
click at [21, 173] on div "TẠO ĐƠN HÀNG Yêu cầu xuất hóa đơn điện tử Transit Pickup Surcharge Ids Transit …" at bounding box center [447, 210] width 895 height 420
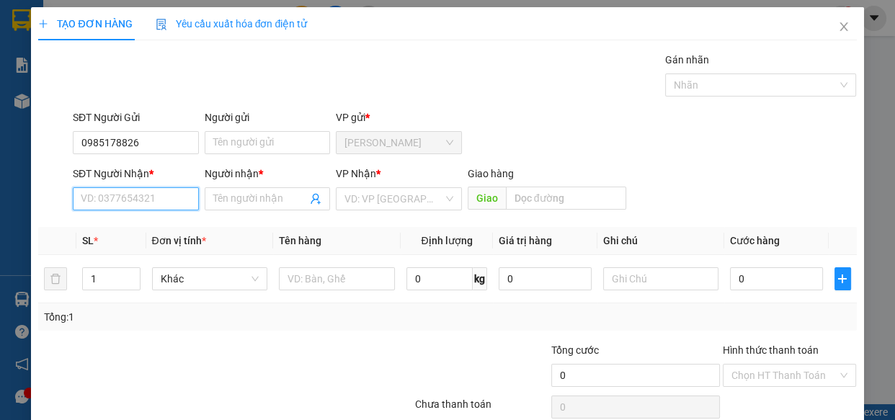
click at [115, 200] on input "SĐT Người Nhận *" at bounding box center [136, 198] width 126 height 23
paste input "0985178826"
type input "0985178826"
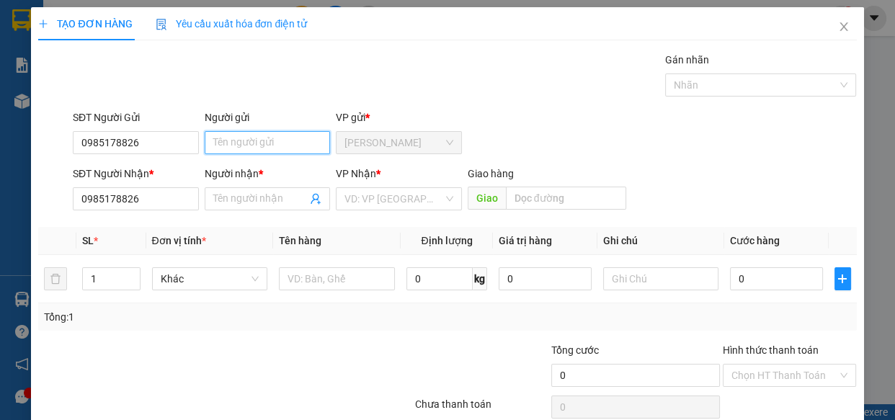
click at [252, 143] on input "Người gửi" at bounding box center [268, 142] width 126 height 23
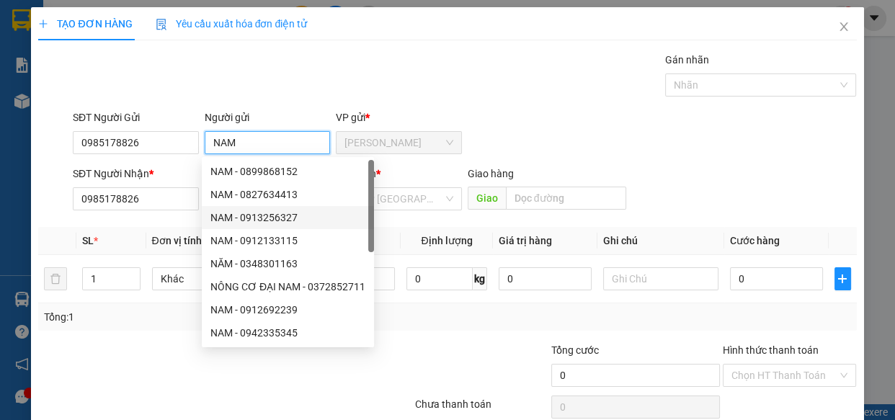
type input "NAM"
click at [161, 360] on div at bounding box center [156, 367] width 239 height 50
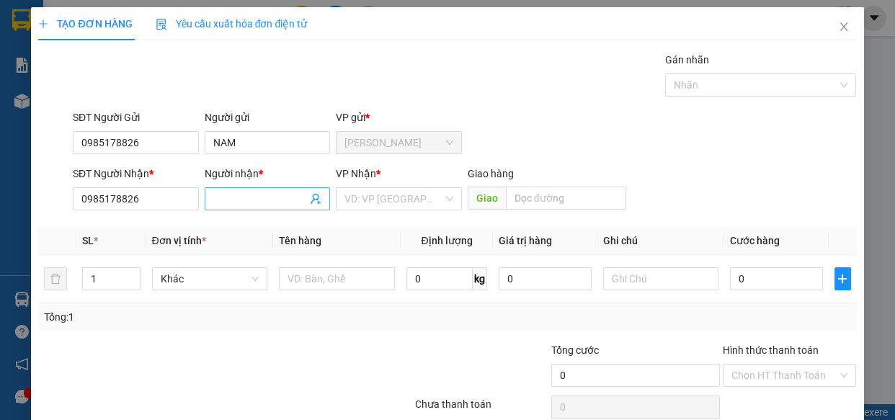
click at [226, 194] on input "Người nhận *" at bounding box center [260, 199] width 94 height 16
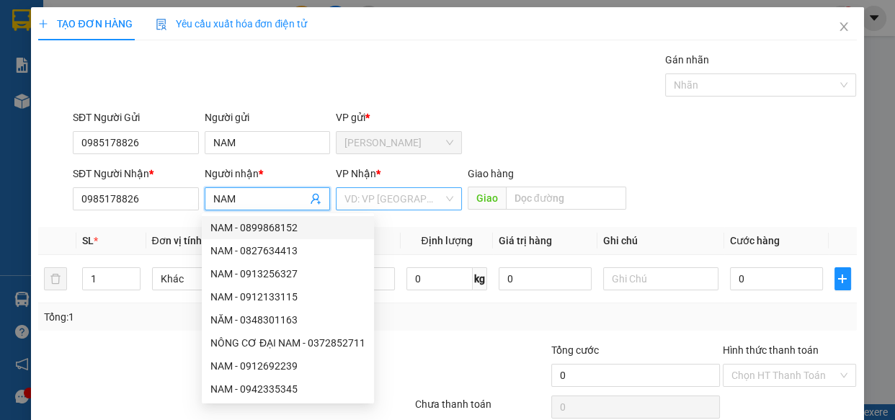
type input "NAM"
click at [383, 203] on input "search" at bounding box center [393, 199] width 99 height 22
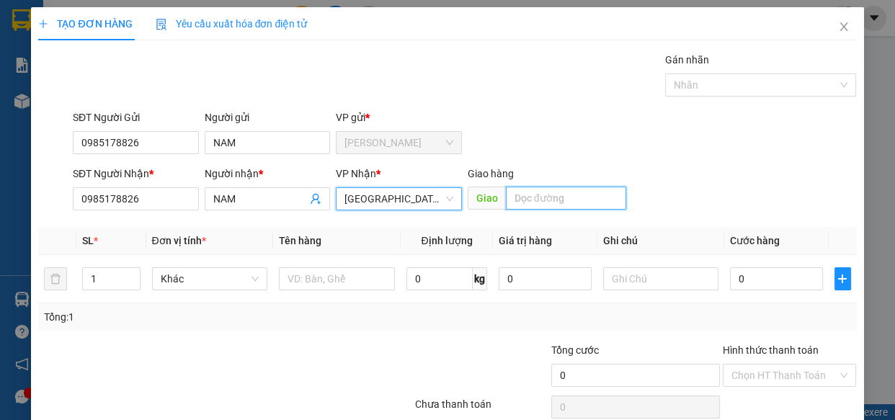
click at [543, 197] on input "text" at bounding box center [566, 198] width 120 height 23
type input "N3 CUNG"
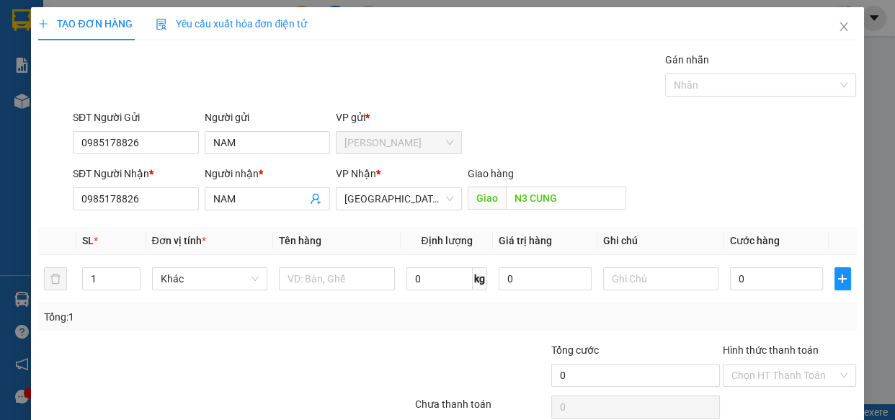
click at [177, 367] on div at bounding box center [156, 367] width 239 height 50
click at [341, 277] on input "text" at bounding box center [337, 278] width 116 height 23
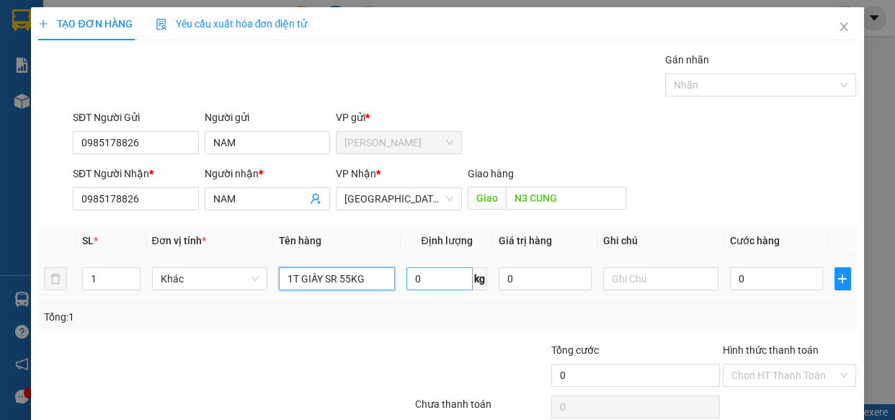
type input "1T GIẤY SR 55KG"
click at [427, 280] on input "0" at bounding box center [439, 278] width 66 height 23
type input "55"
drag, startPoint x: 326, startPoint y: 347, endPoint x: 312, endPoint y: 350, distance: 14.6
click at [314, 350] on div at bounding box center [345, 367] width 137 height 50
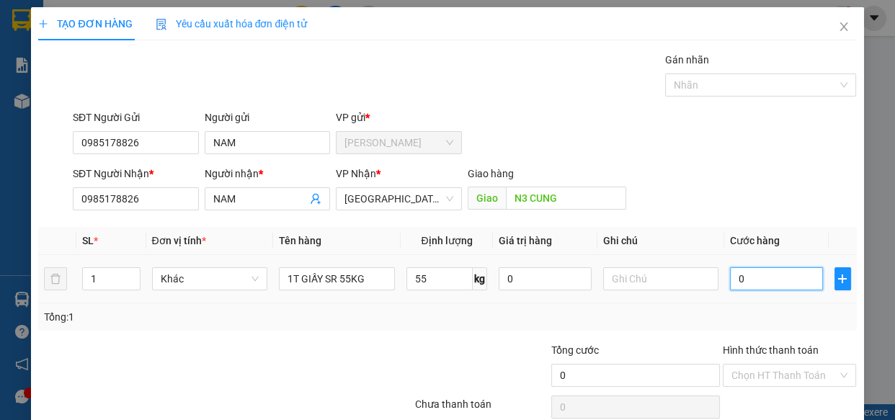
click at [765, 275] on input "0" at bounding box center [776, 278] width 93 height 23
type input "3"
type input "35"
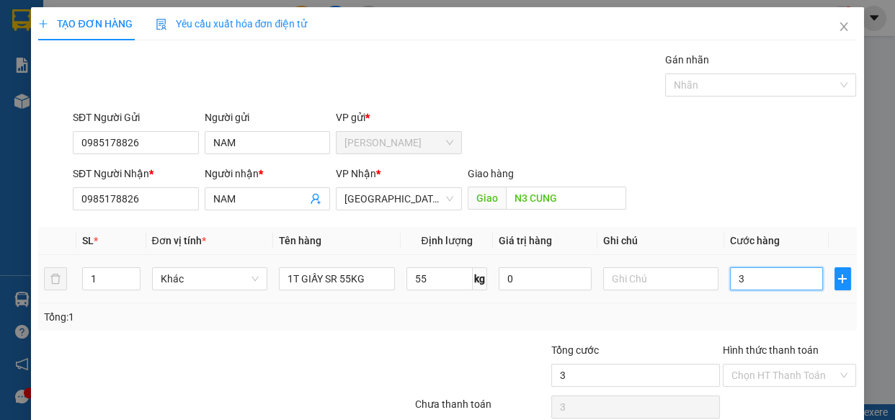
type input "35"
type input "350"
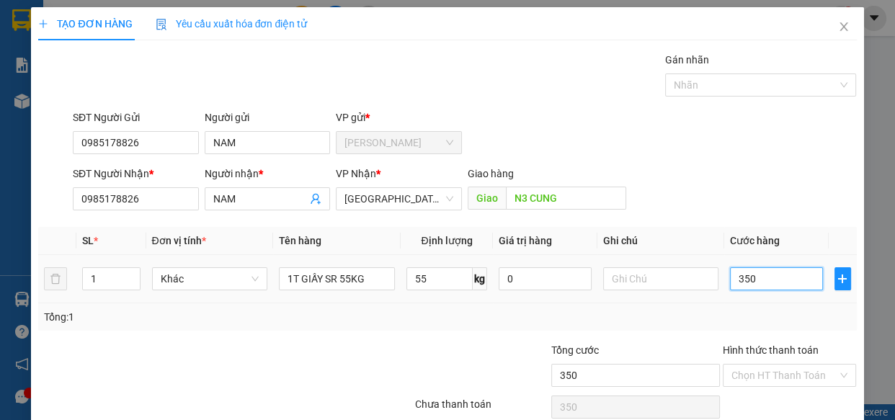
type input "3.500"
type input "35.000"
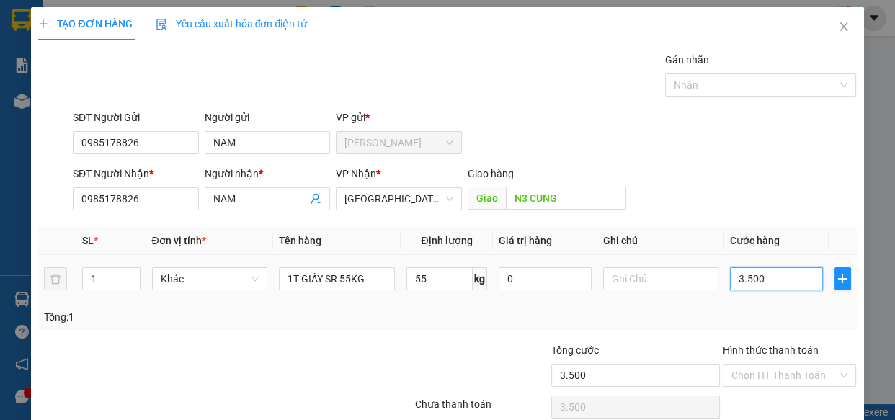
type input "35.000"
type input "350.000"
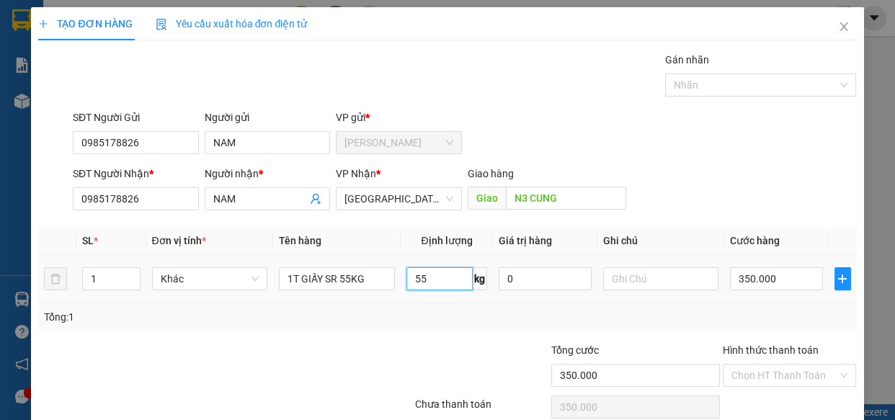
click at [420, 277] on input "55" at bounding box center [439, 278] width 66 height 23
click at [670, 320] on div "Tổng: 1" at bounding box center [447, 317] width 806 height 16
click at [290, 338] on div "Transit Pickup Surcharge Ids Transit Deliver Surcharge Ids Transit Deliver Surc…" at bounding box center [447, 254] width 818 height 404
click at [311, 325] on div "Tổng: 1" at bounding box center [447, 316] width 818 height 27
click at [754, 306] on div "Tổng: 1" at bounding box center [447, 316] width 818 height 27
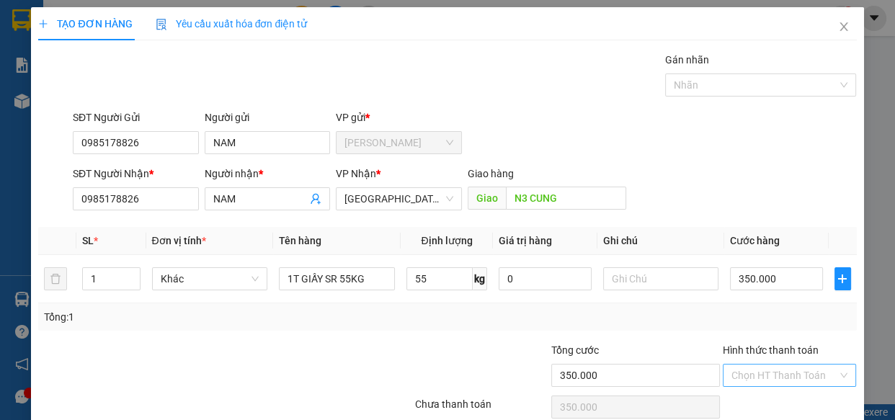
click at [768, 374] on input "Hình thức thanh toán" at bounding box center [785, 376] width 107 height 22
click at [777, 316] on div "Tại văn phòng" at bounding box center [780, 323] width 115 height 16
type input "0"
click at [347, 324] on div "Transit Pickup Surcharge Ids Transit Deliver Surcharge Ids Transit Deliver Surc…" at bounding box center [447, 254] width 818 height 404
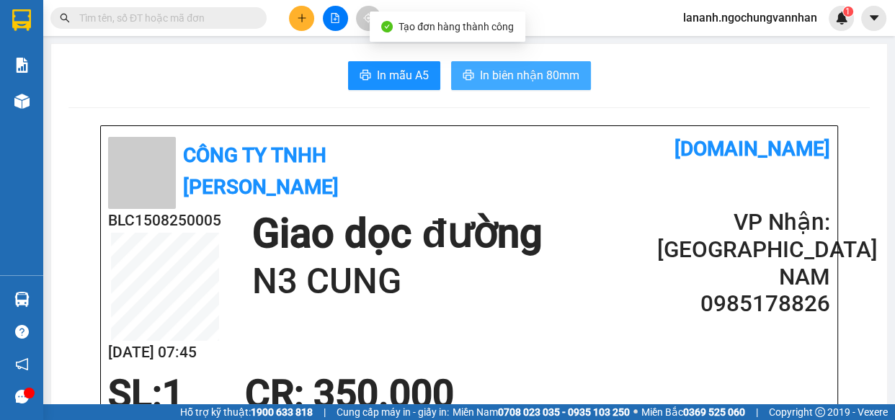
click at [537, 79] on span "In biên nhận 80mm" at bounding box center [529, 75] width 99 height 18
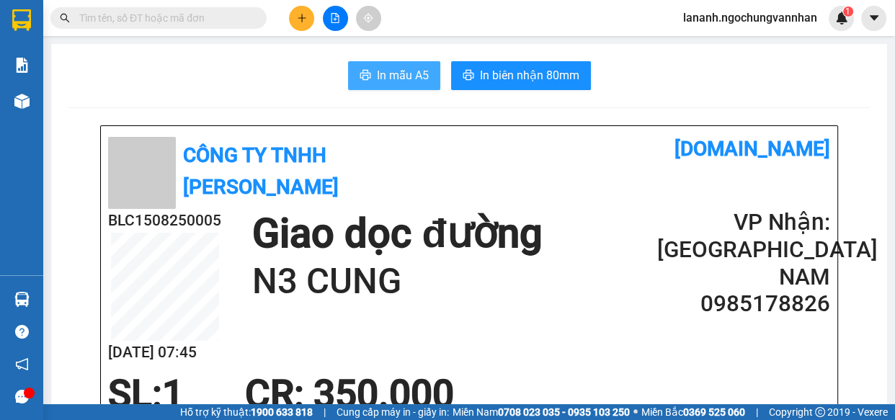
drag, startPoint x: 409, startPoint y: 53, endPoint x: 402, endPoint y: 71, distance: 19.8
click at [399, 72] on span "In mẫu A5" at bounding box center [403, 75] width 52 height 18
